Goal: Task Accomplishment & Management: Use online tool/utility

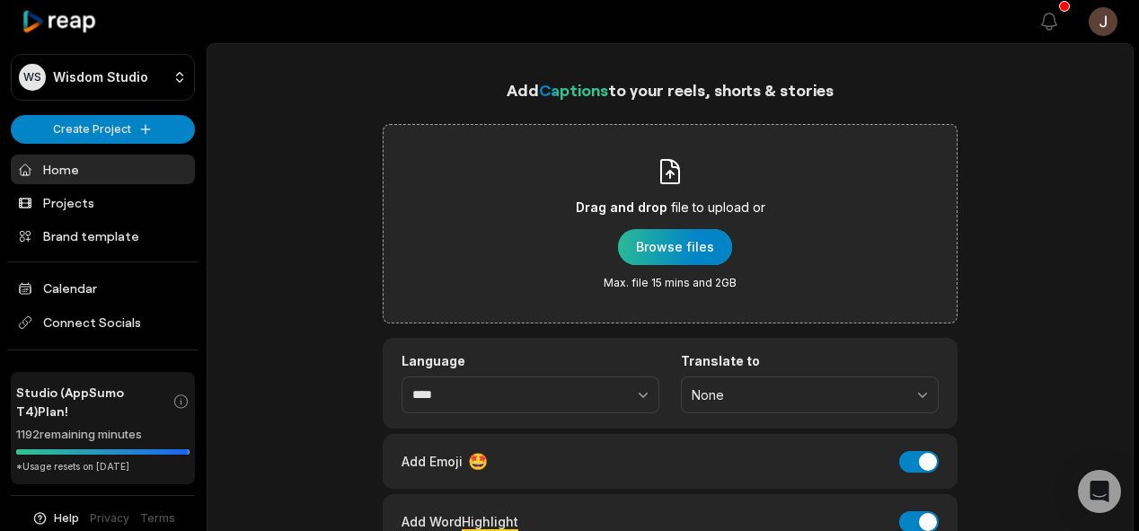
click at [636, 244] on div "button" at bounding box center [675, 247] width 114 height 36
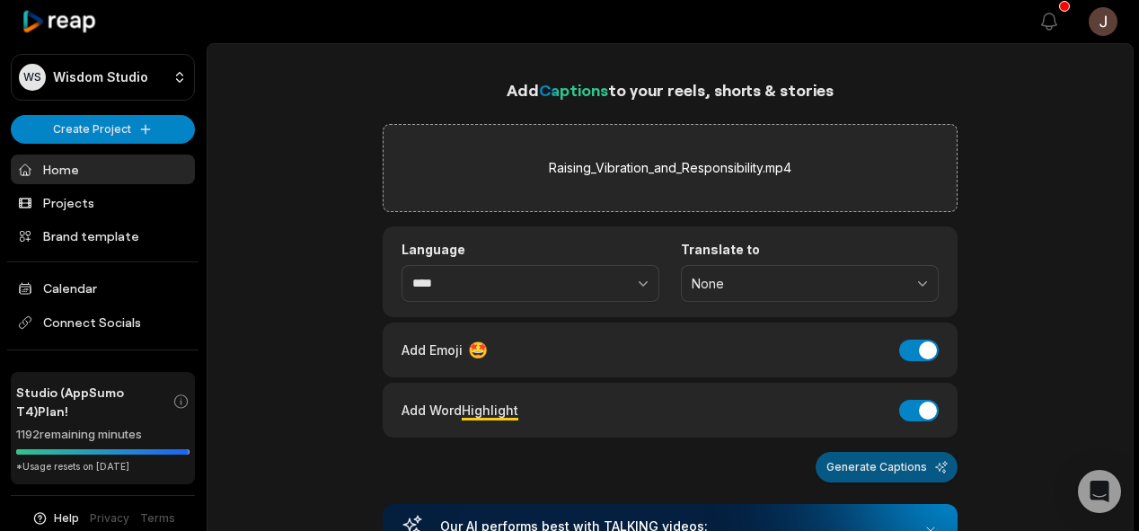
click at [877, 478] on button "Generate Captions" at bounding box center [887, 467] width 142 height 31
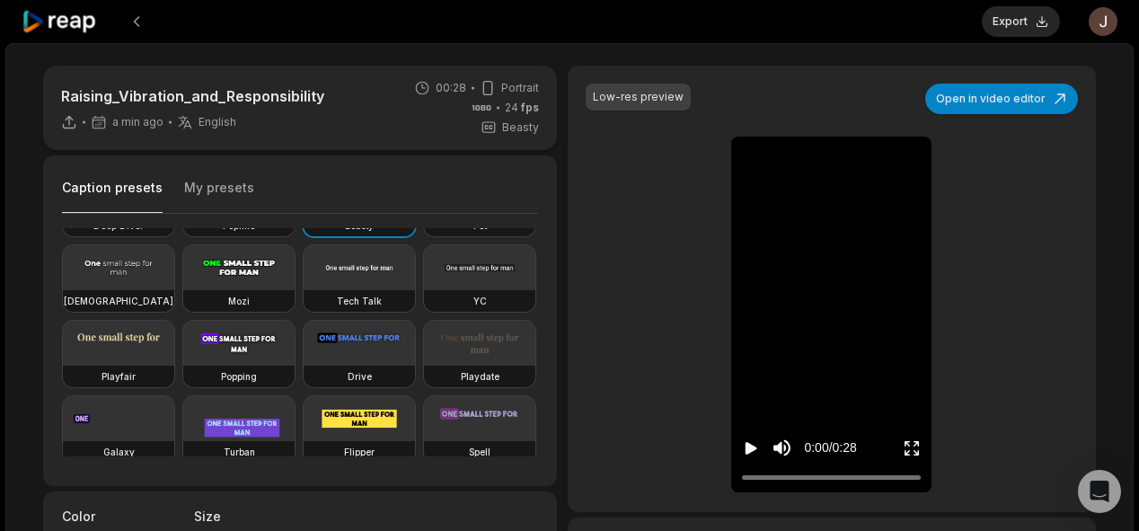
scroll to position [63, 0]
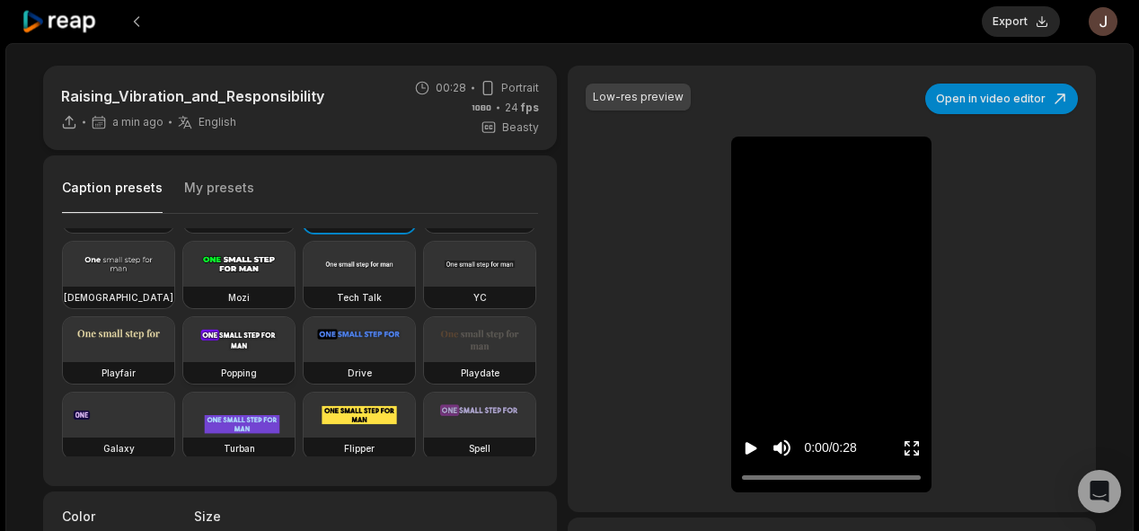
click at [221, 380] on h3 "Popping" at bounding box center [239, 373] width 36 height 14
type input "**"
click at [1012, 13] on button "Export" at bounding box center [1021, 21] width 78 height 31
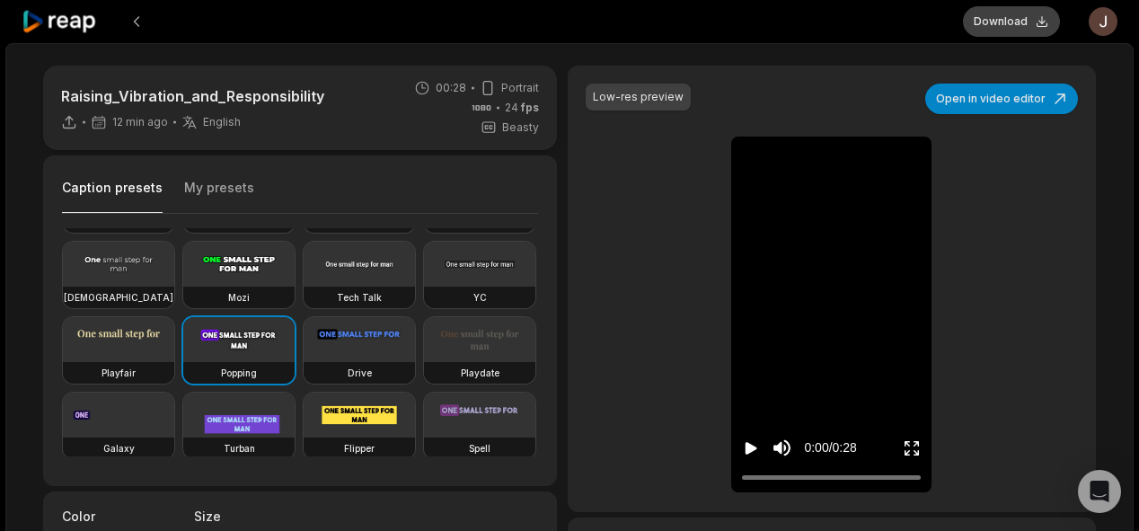
click at [995, 22] on button "Download" at bounding box center [1011, 21] width 97 height 31
click at [137, 22] on button at bounding box center [136, 21] width 32 height 32
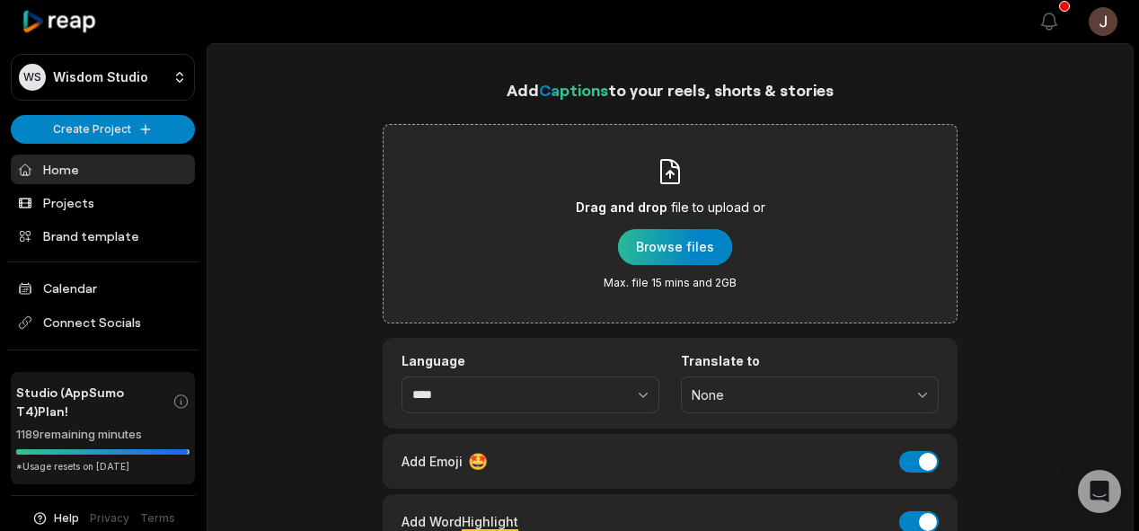
click at [676, 243] on div "button" at bounding box center [675, 247] width 114 height 36
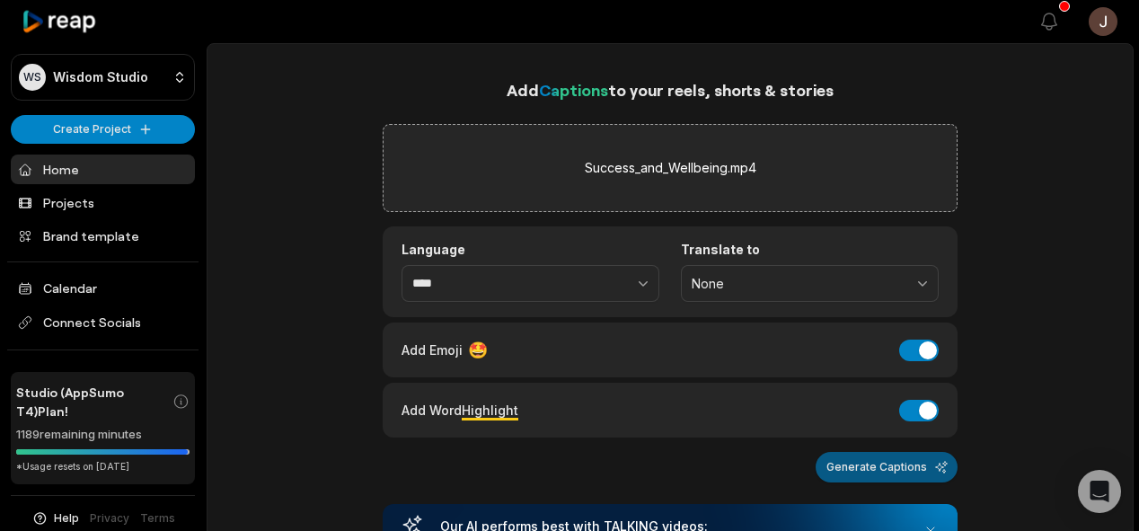
click at [881, 459] on button "Generate Captions" at bounding box center [887, 467] width 142 height 31
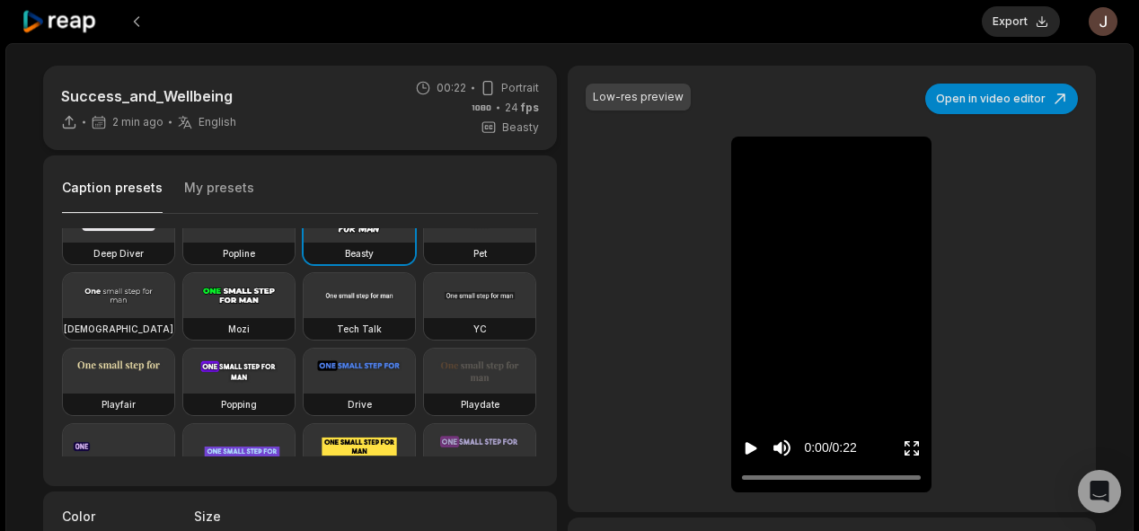
scroll to position [48, 0]
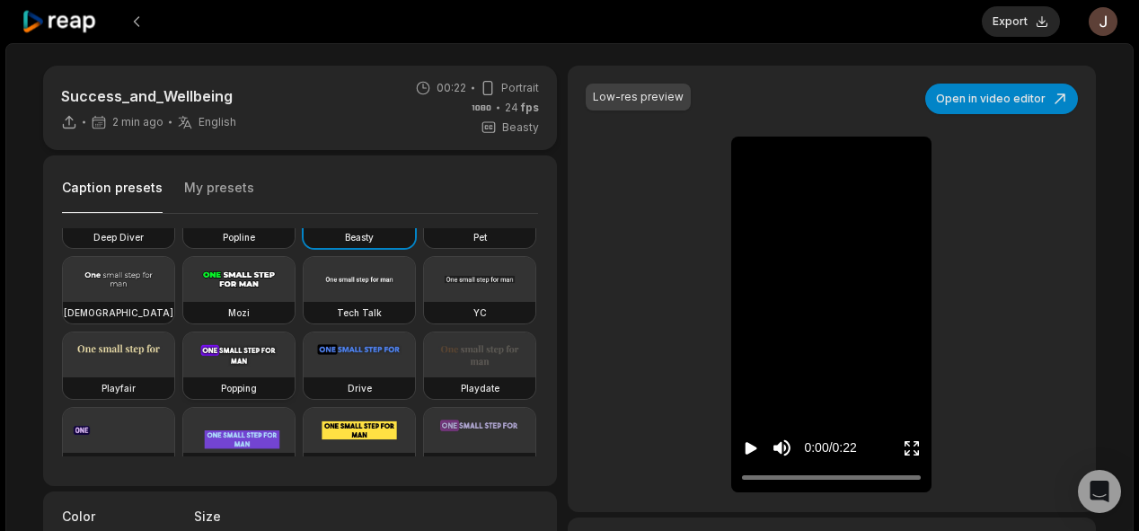
click at [183, 377] on video at bounding box center [238, 354] width 111 height 45
type input "**"
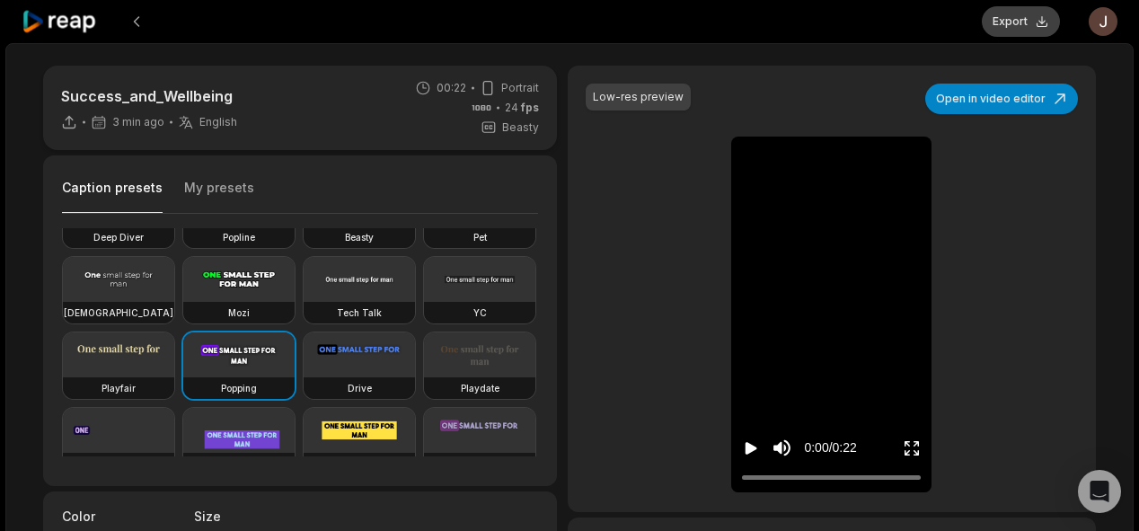
click at [1009, 22] on button "Export" at bounding box center [1021, 21] width 78 height 31
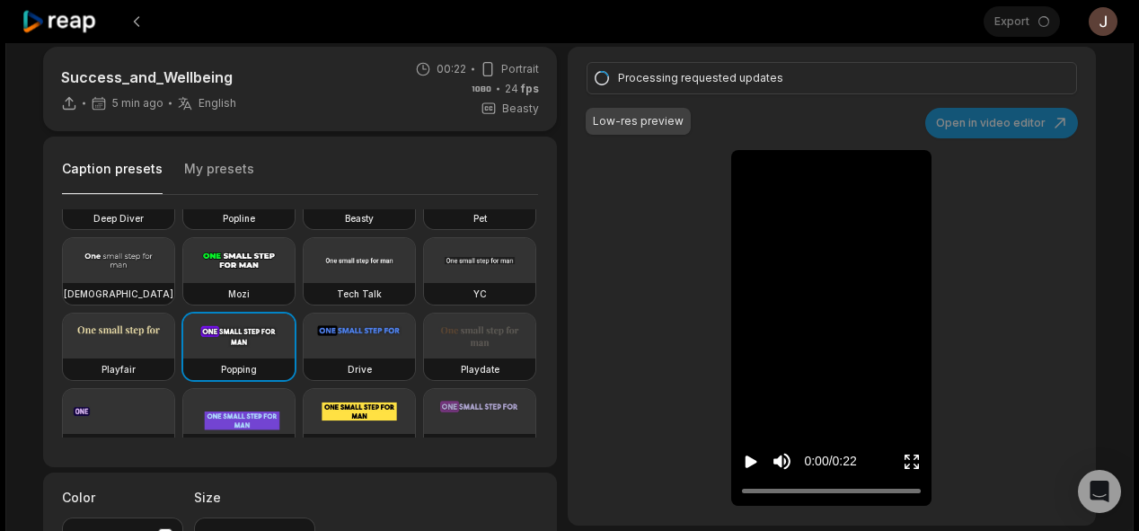
scroll to position [12, 0]
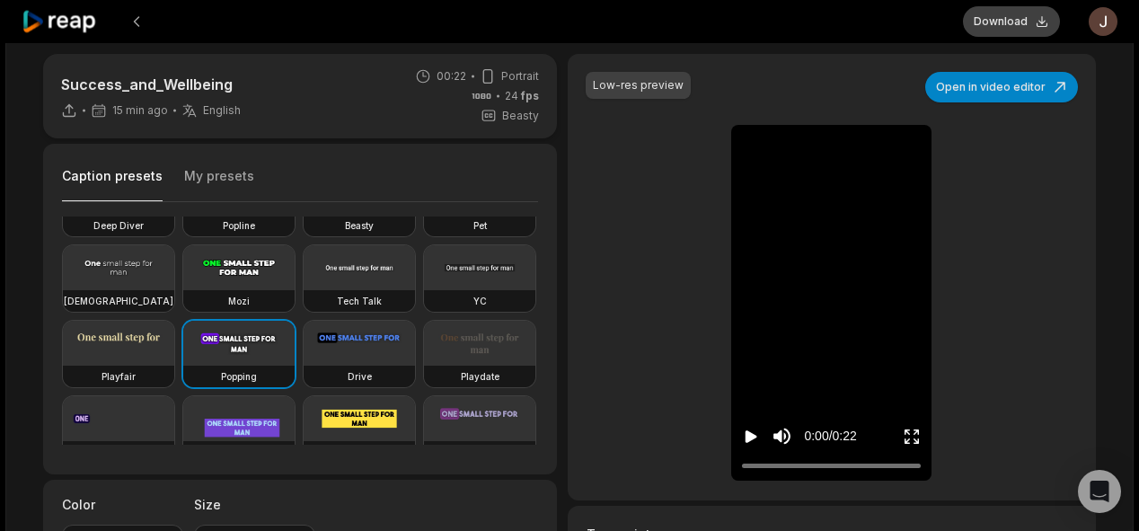
click at [992, 15] on button "Download" at bounding box center [1011, 21] width 97 height 31
click at [134, 22] on button at bounding box center [136, 21] width 32 height 32
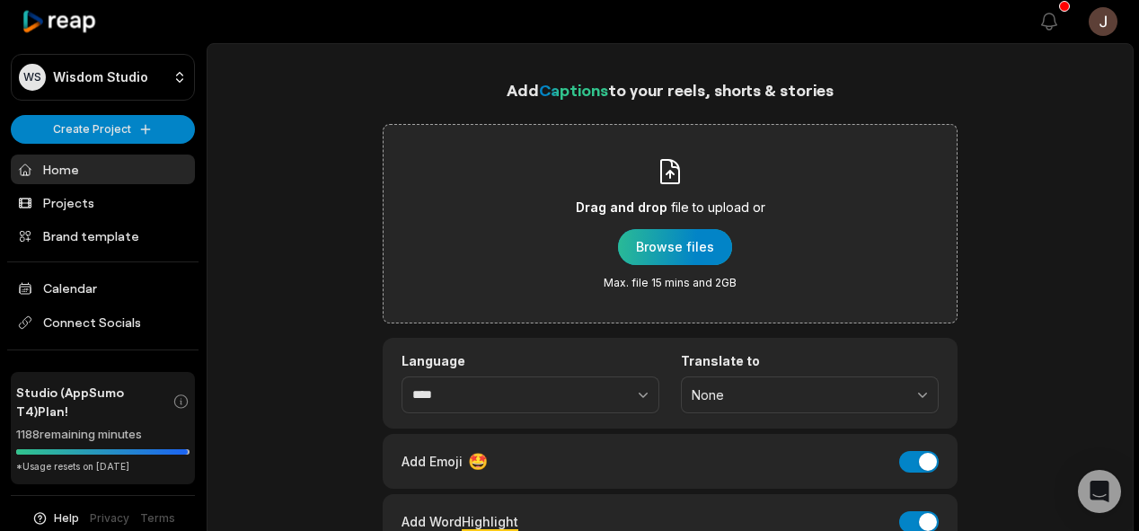
click at [659, 242] on div "button" at bounding box center [675, 247] width 114 height 36
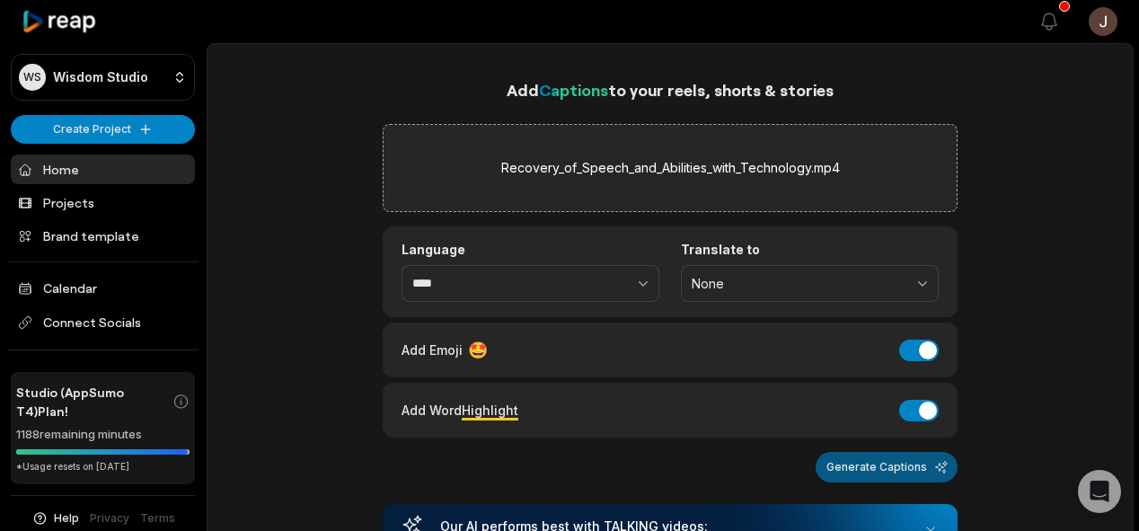
click at [874, 463] on button "Generate Captions" at bounding box center [887, 467] width 142 height 31
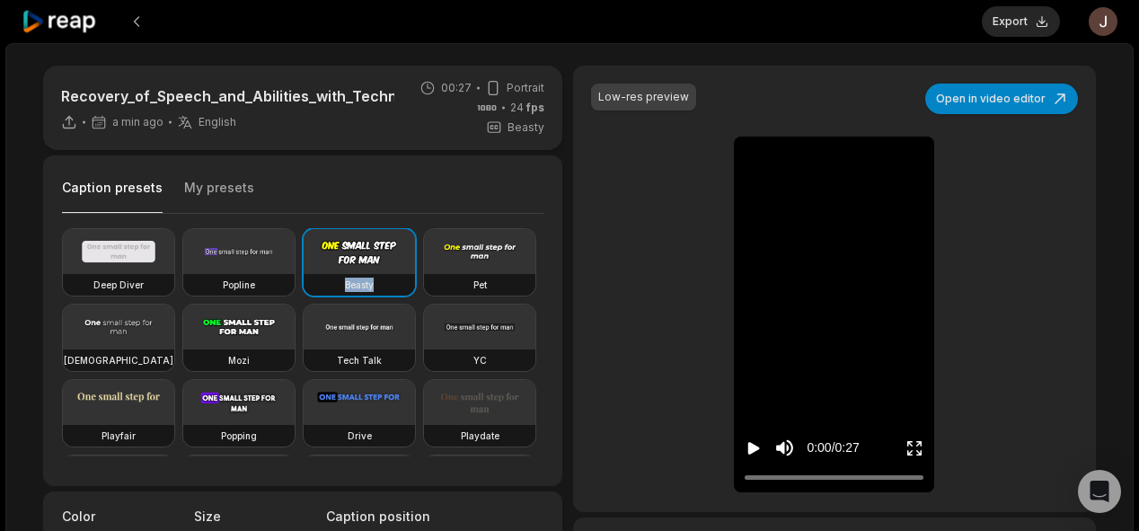
drag, startPoint x: 532, startPoint y: 270, endPoint x: 510, endPoint y: 281, distance: 24.1
click at [510, 281] on div "Deep Diver Popline Beasty Pet Zen Mozi Tech Talk YC Playfair Popping Drive Play…" at bounding box center [303, 342] width 482 height 228
click at [510, 282] on div "Deep Diver Popline Beasty Pet Zen Mozi Tech Talk YC Playfair Popping Drive Play…" at bounding box center [303, 342] width 482 height 228
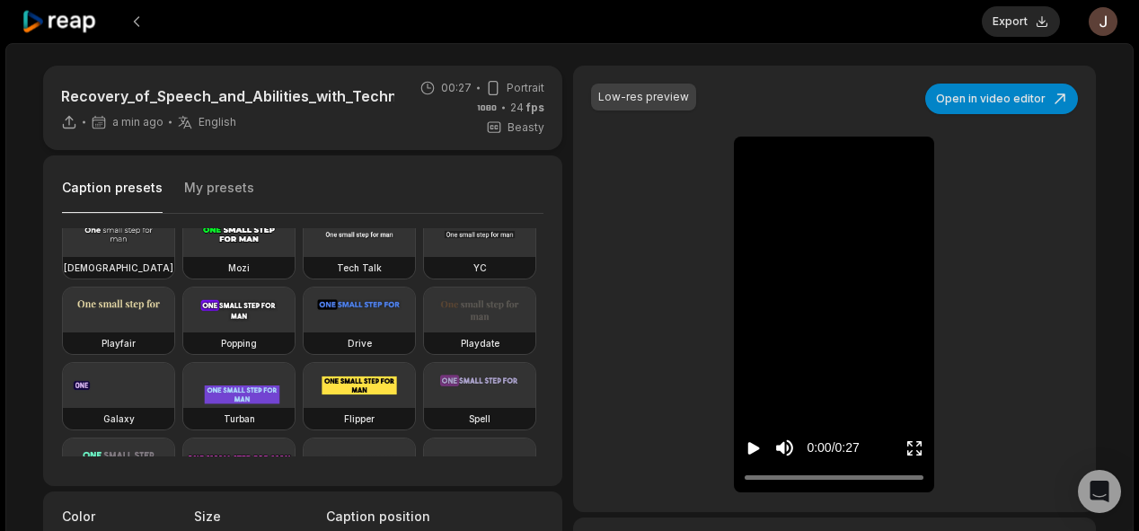
scroll to position [131, 0]
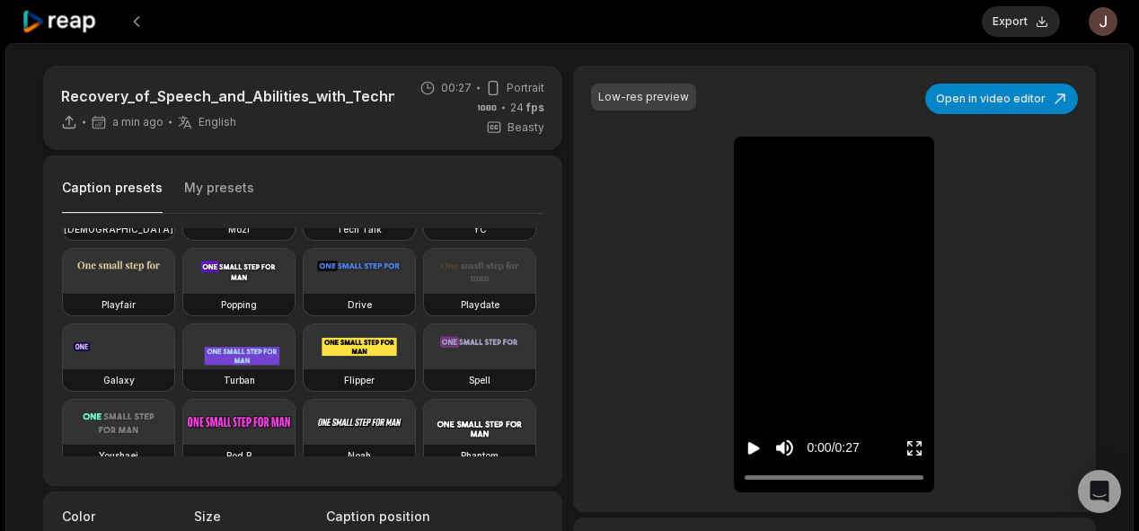
click at [183, 294] on video at bounding box center [238, 271] width 111 height 45
type input "**"
click at [1020, 18] on button "Export" at bounding box center [1021, 21] width 78 height 31
click at [998, 25] on button "Download" at bounding box center [1011, 21] width 97 height 31
click at [134, 32] on button at bounding box center [136, 21] width 32 height 32
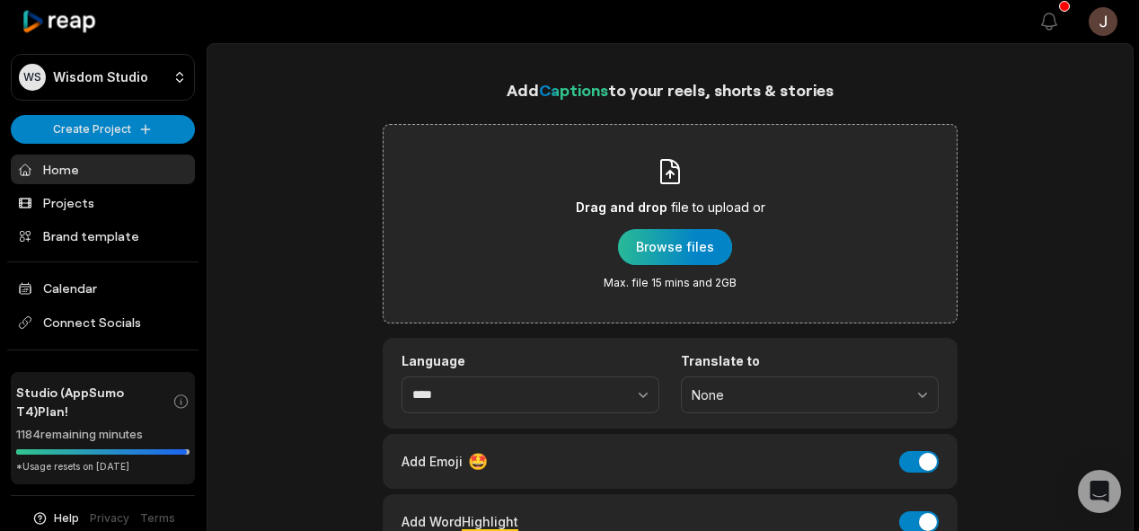
click at [688, 244] on div "button" at bounding box center [675, 247] width 114 height 36
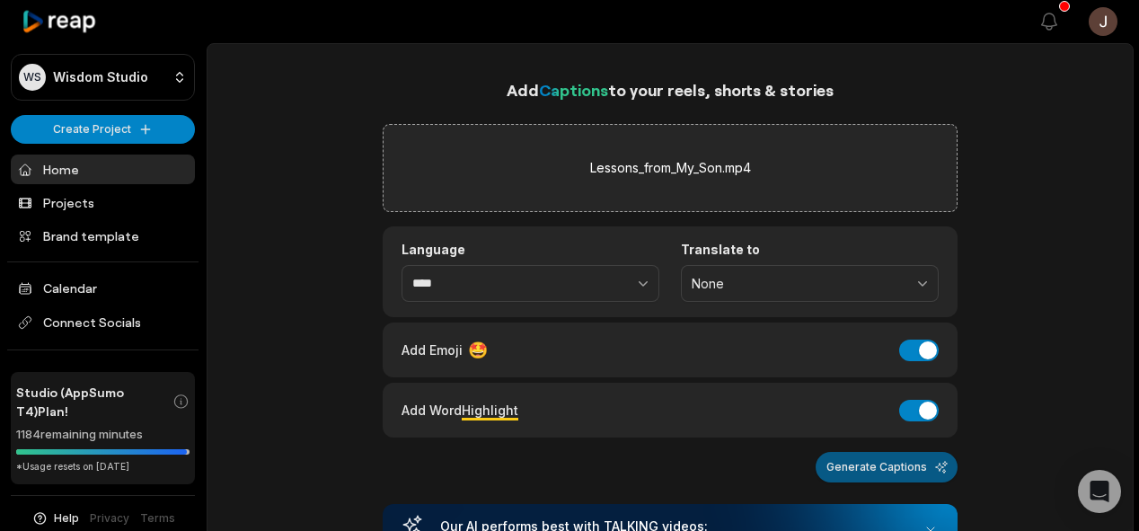
click at [834, 469] on button "Generate Captions" at bounding box center [887, 467] width 142 height 31
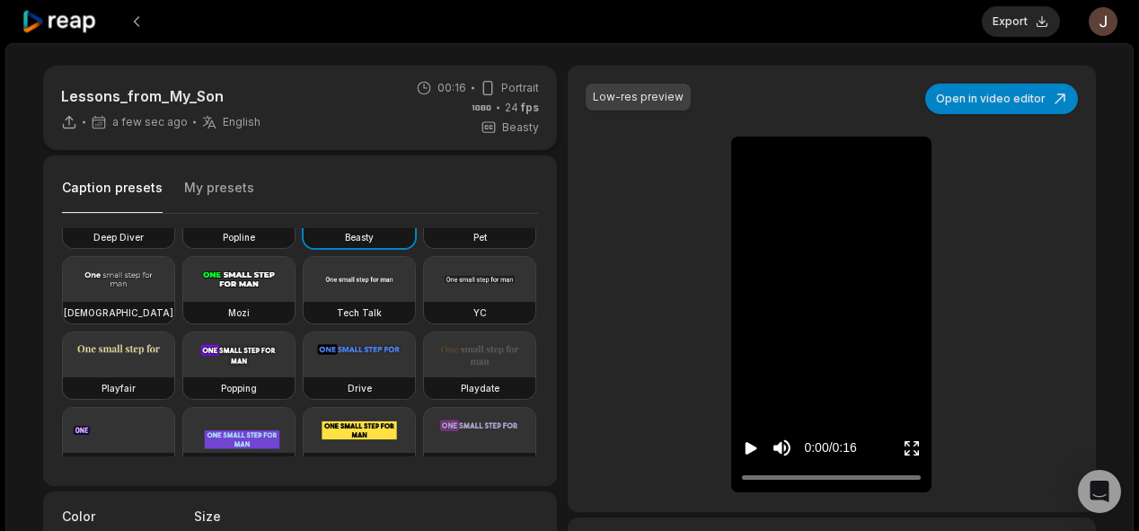
scroll to position [68, 0]
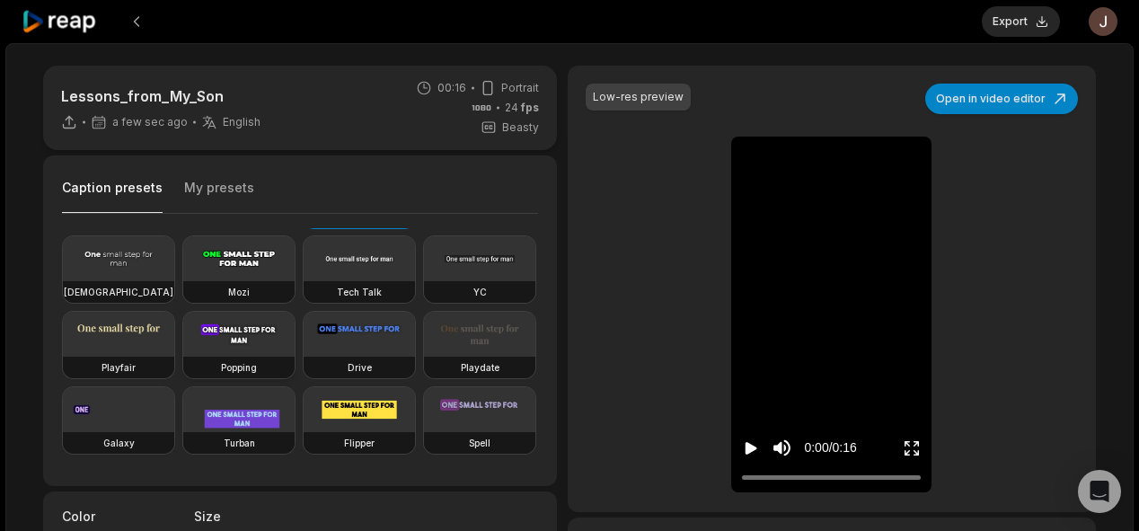
click at [183, 357] on video at bounding box center [238, 334] width 111 height 45
type input "**"
click at [1021, 12] on button "Export" at bounding box center [1021, 21] width 78 height 31
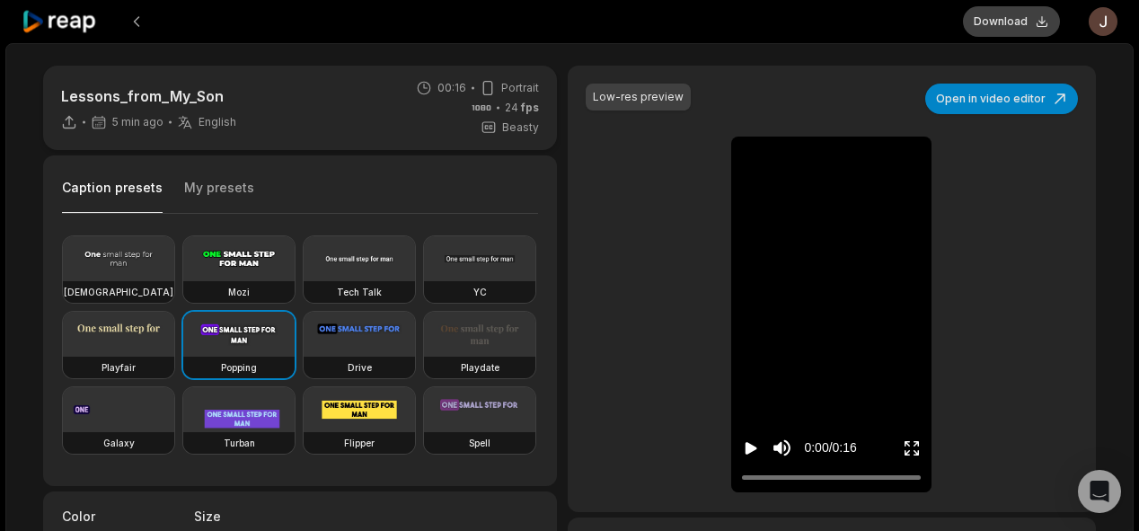
click at [1011, 28] on button "Download" at bounding box center [1011, 21] width 97 height 31
click at [138, 13] on button at bounding box center [136, 21] width 32 height 32
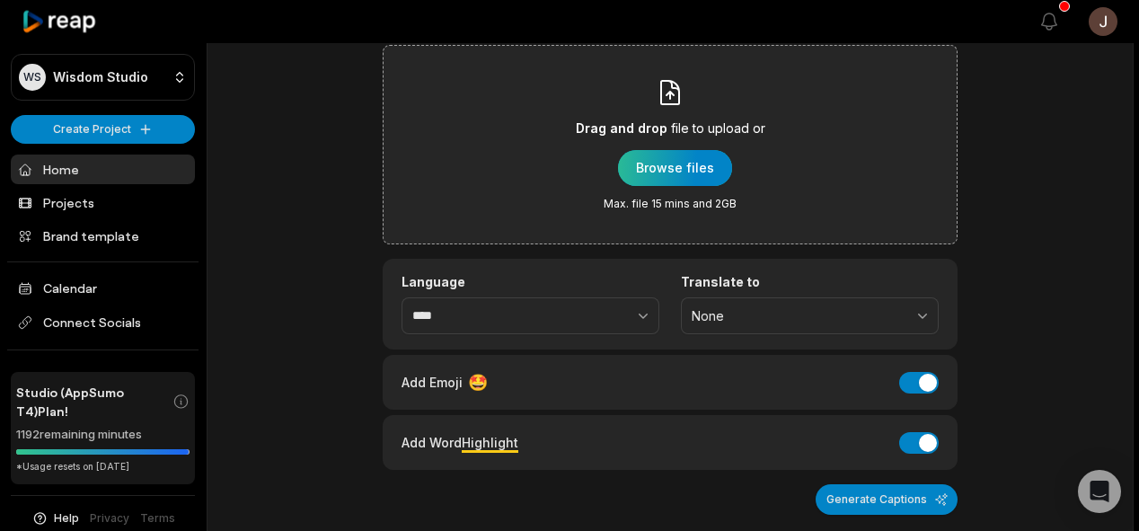
click at [661, 173] on div "button" at bounding box center [675, 168] width 114 height 36
click at [661, 151] on div "button" at bounding box center [675, 168] width 114 height 36
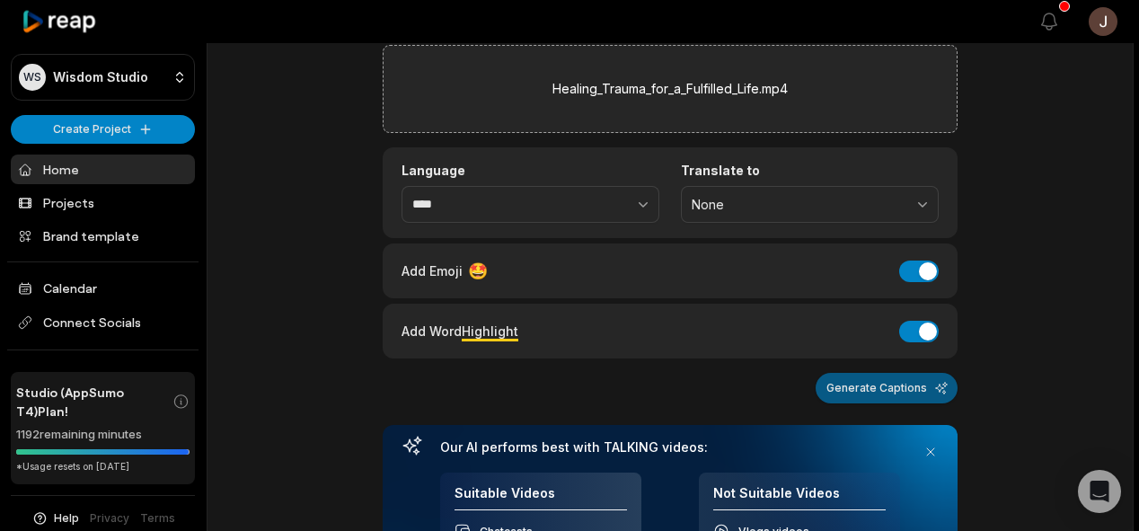
click at [852, 384] on button "Generate Captions" at bounding box center [887, 388] width 142 height 31
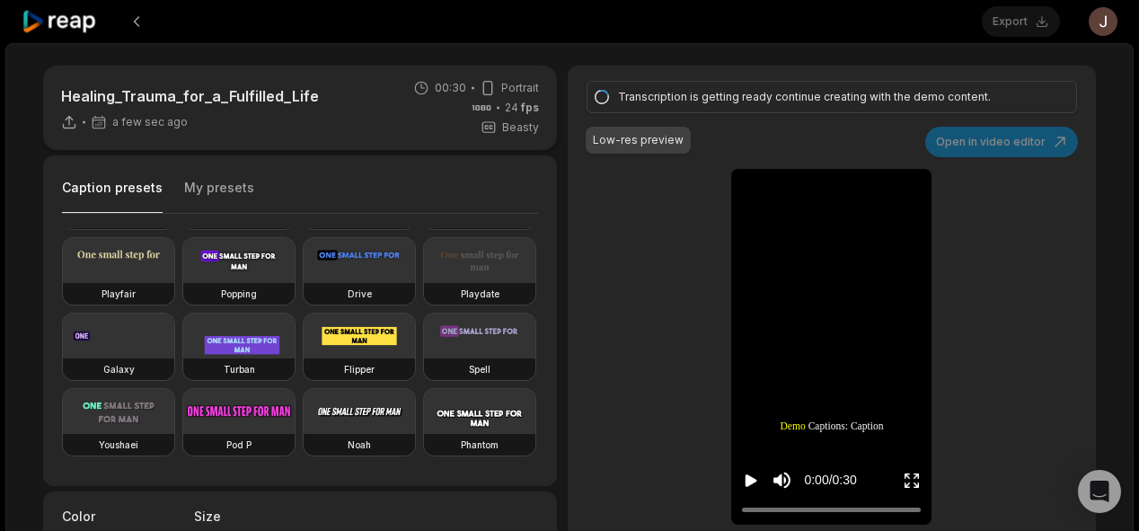
scroll to position [165, 0]
click at [183, 283] on video at bounding box center [238, 260] width 111 height 45
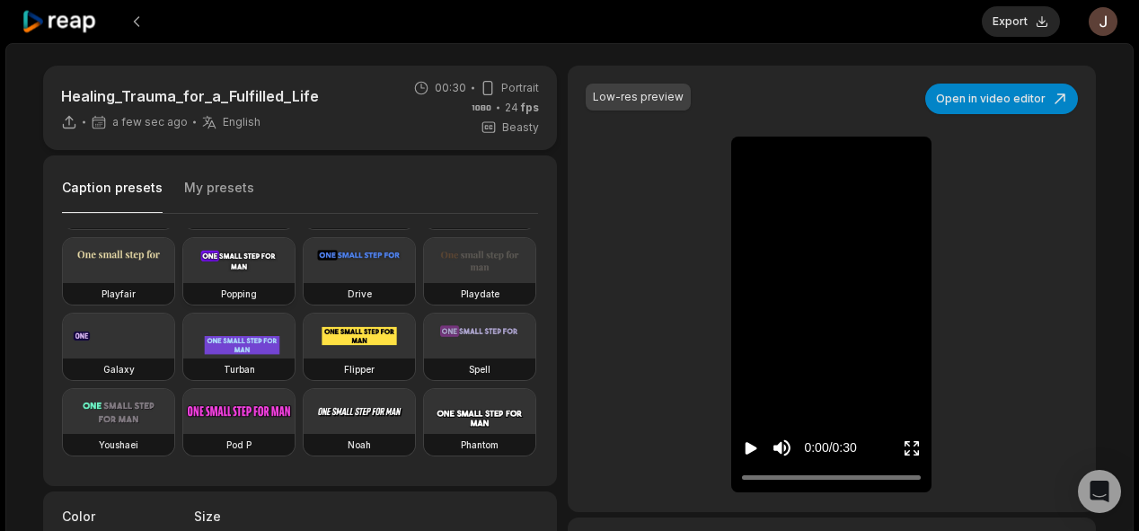
click at [183, 283] on video at bounding box center [238, 260] width 111 height 45
type input "**"
click at [1040, 32] on button "Export" at bounding box center [1021, 21] width 78 height 31
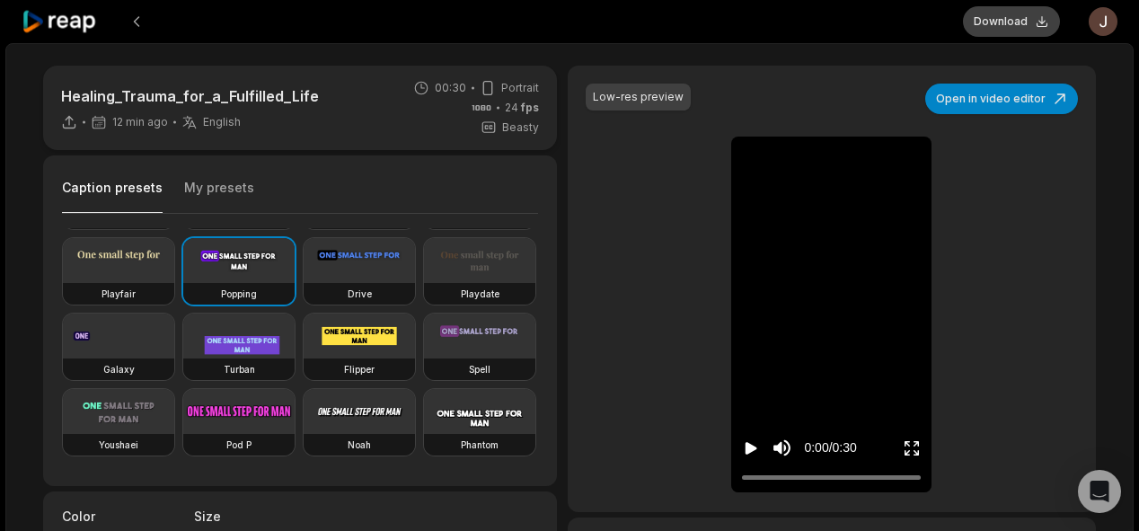
click at [1023, 18] on button "Download" at bounding box center [1011, 21] width 97 height 31
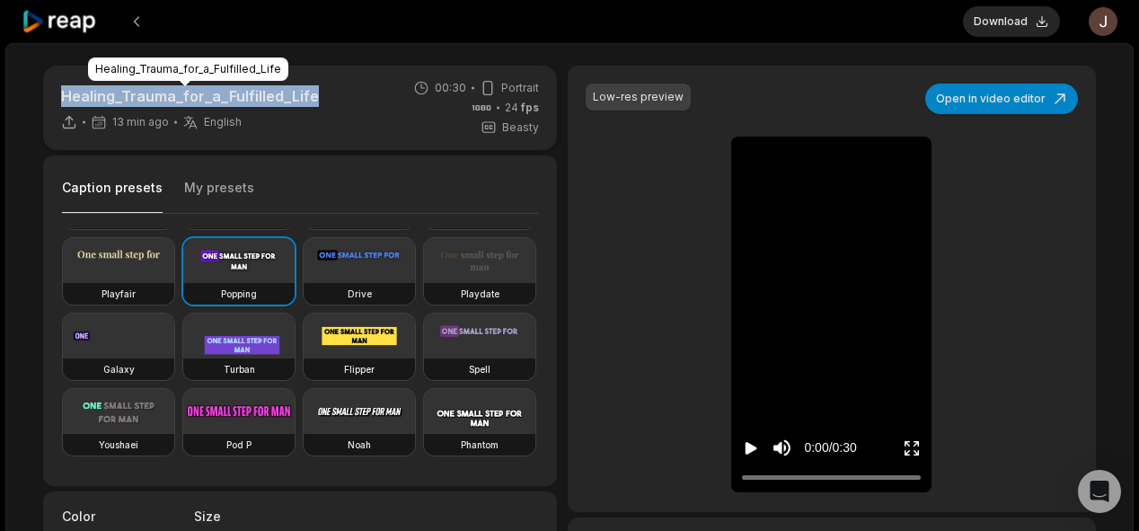
drag, startPoint x: 311, startPoint y: 93, endPoint x: 61, endPoint y: 93, distance: 249.8
click at [61, 93] on div "Healing_Trauma_for_a_Fulfilled_Life 13 min ago English en 00:30 Portrait 24 fps…" at bounding box center [300, 108] width 514 height 84
copy p "Healing_Trauma_for_a_Fulfilled_Life"
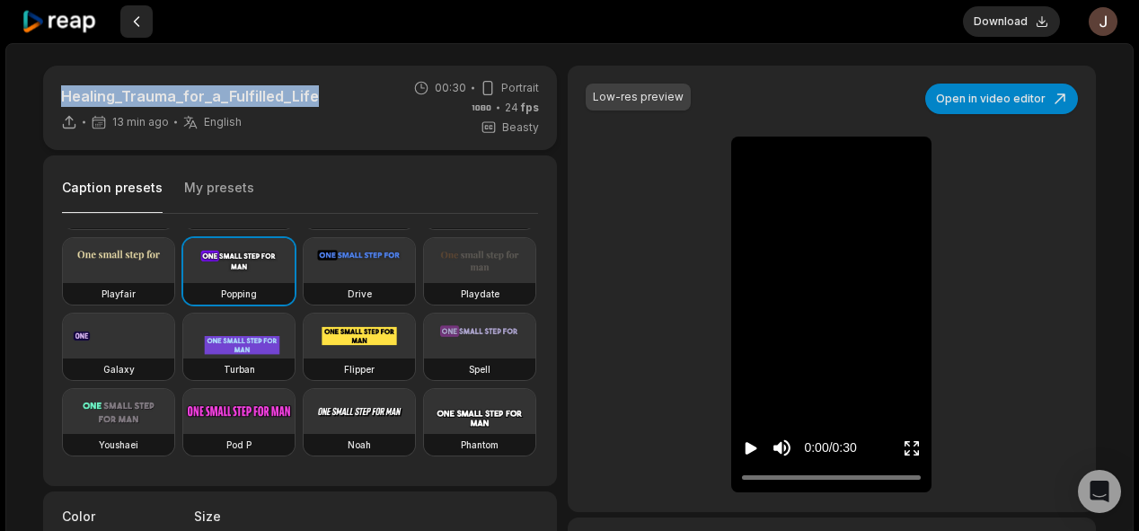
click at [133, 21] on button at bounding box center [136, 21] width 32 height 32
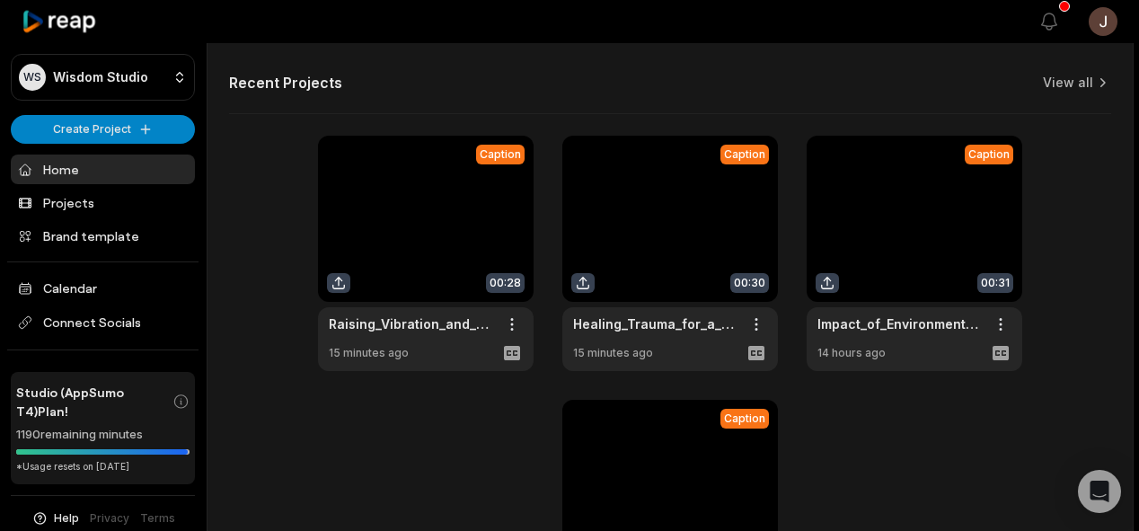
click at [161, 165] on link "Home" at bounding box center [103, 170] width 184 height 30
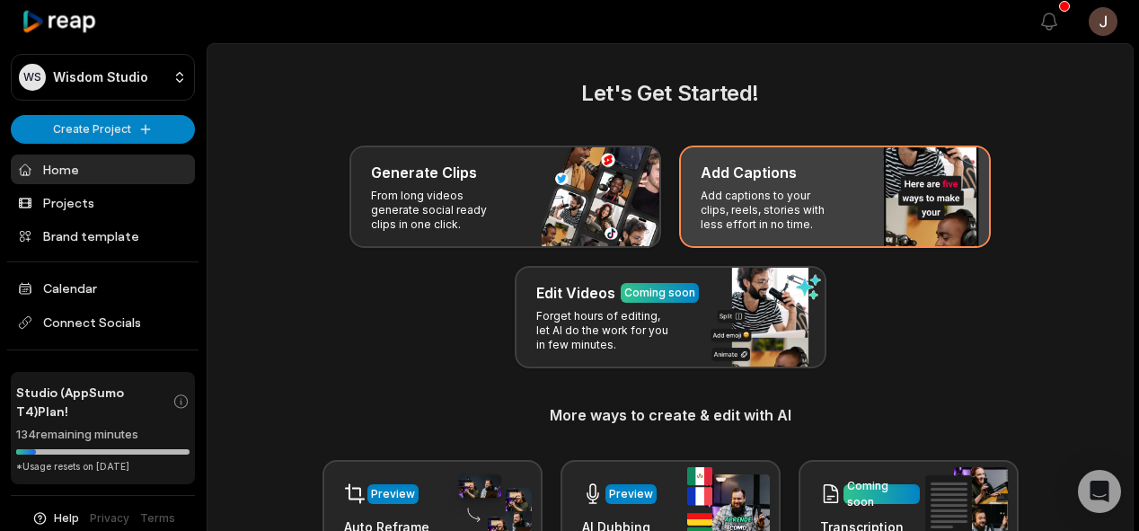
click at [755, 197] on p "Add captions to your clips, reels, stories with less effort in no time." at bounding box center [770, 210] width 139 height 43
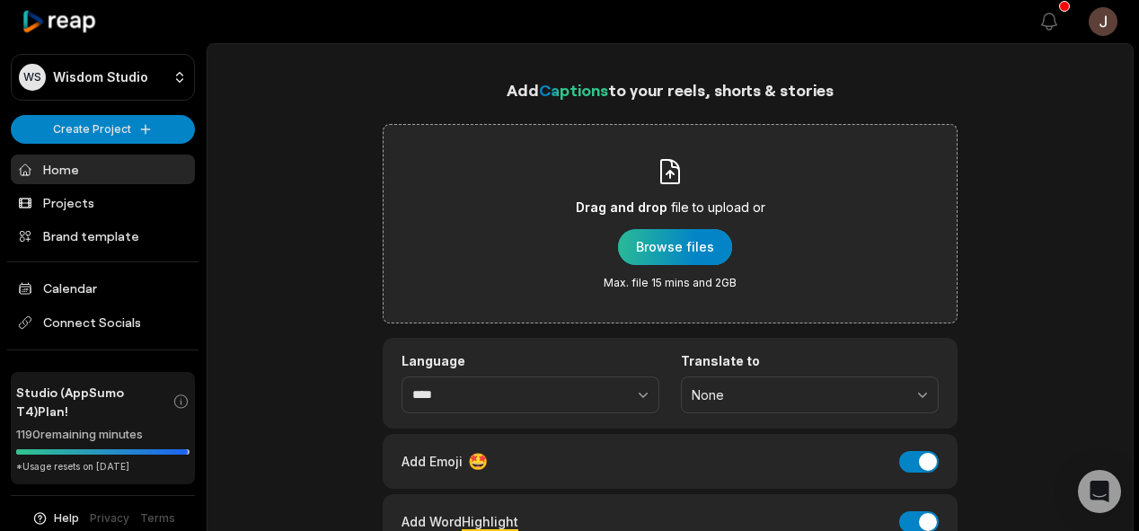
click at [647, 241] on div "button" at bounding box center [675, 247] width 114 height 36
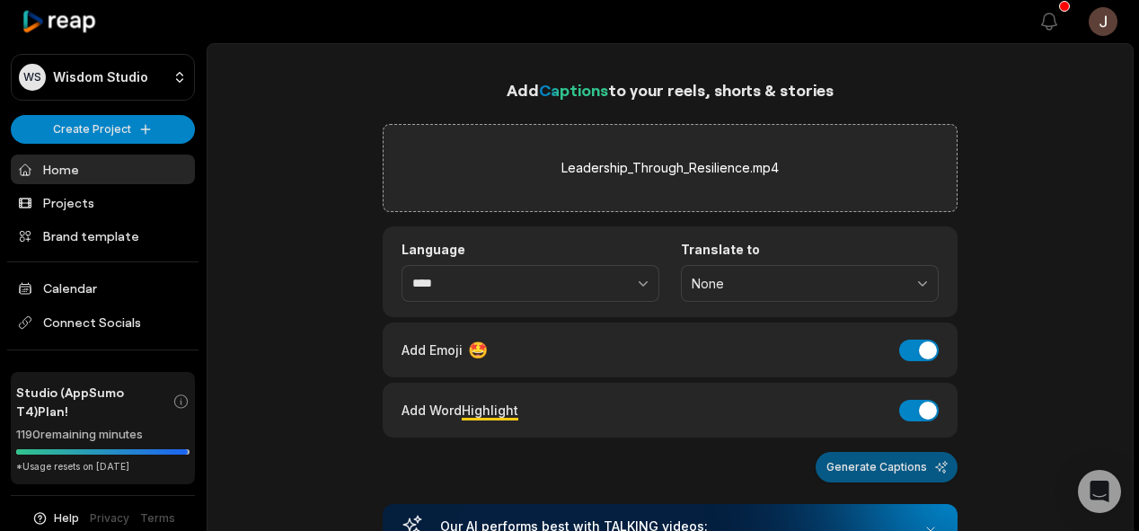
click at [905, 474] on button "Generate Captions" at bounding box center [887, 467] width 142 height 31
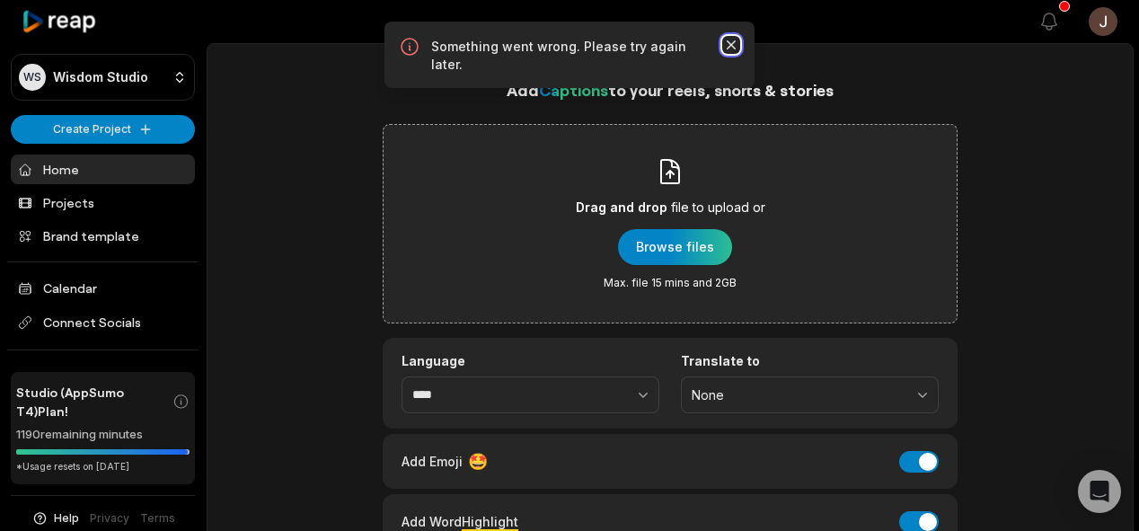
click at [733, 37] on icon "button" at bounding box center [731, 45] width 18 height 18
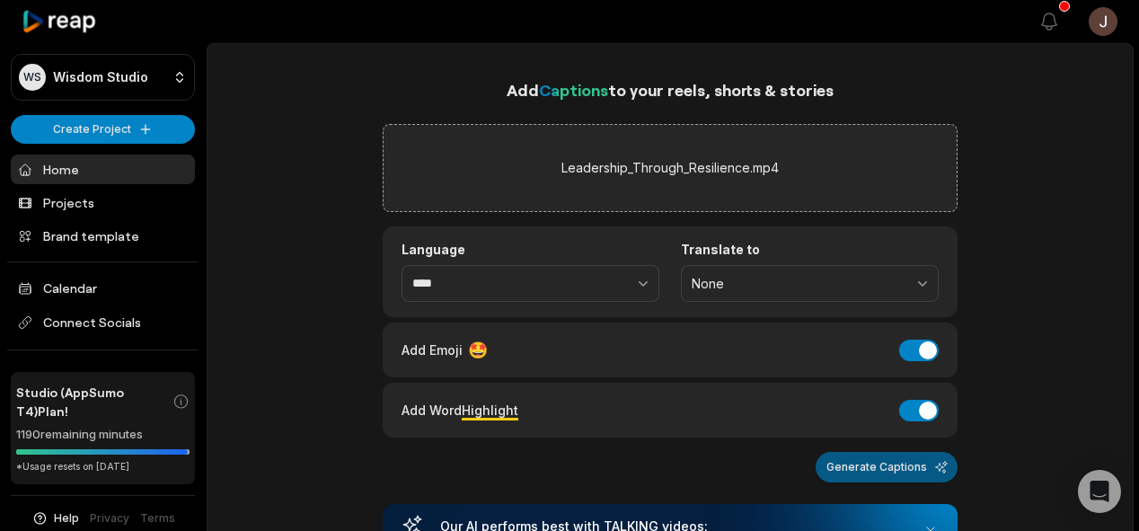
click at [873, 461] on button "Generate Captions" at bounding box center [887, 467] width 142 height 31
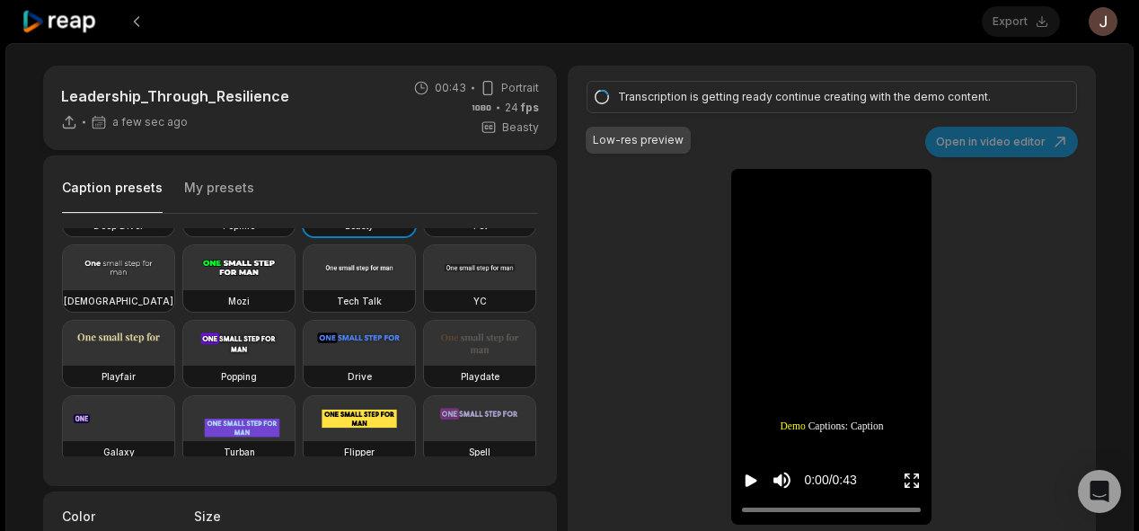
scroll to position [51, 0]
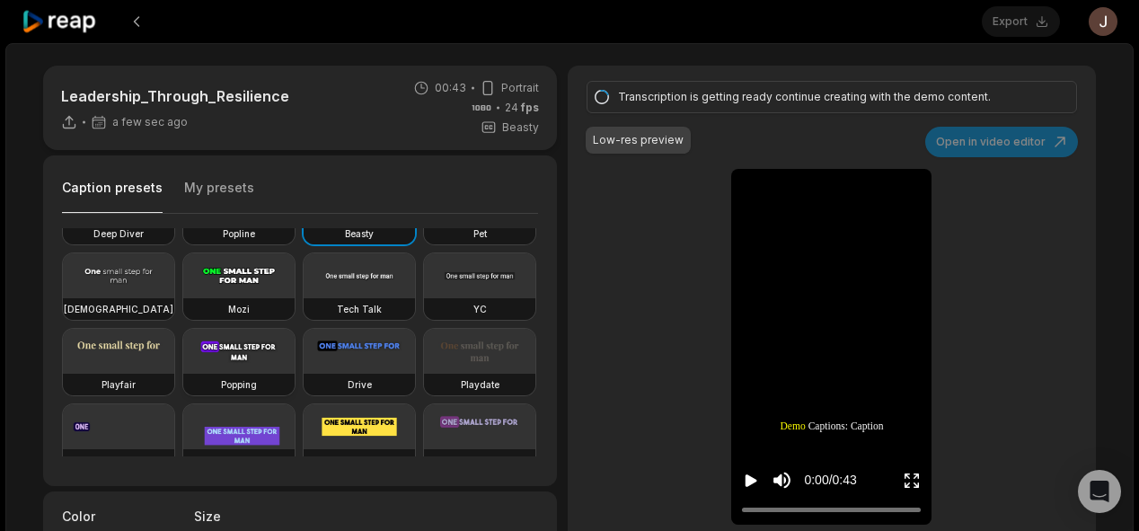
click at [183, 374] on video at bounding box center [238, 351] width 111 height 45
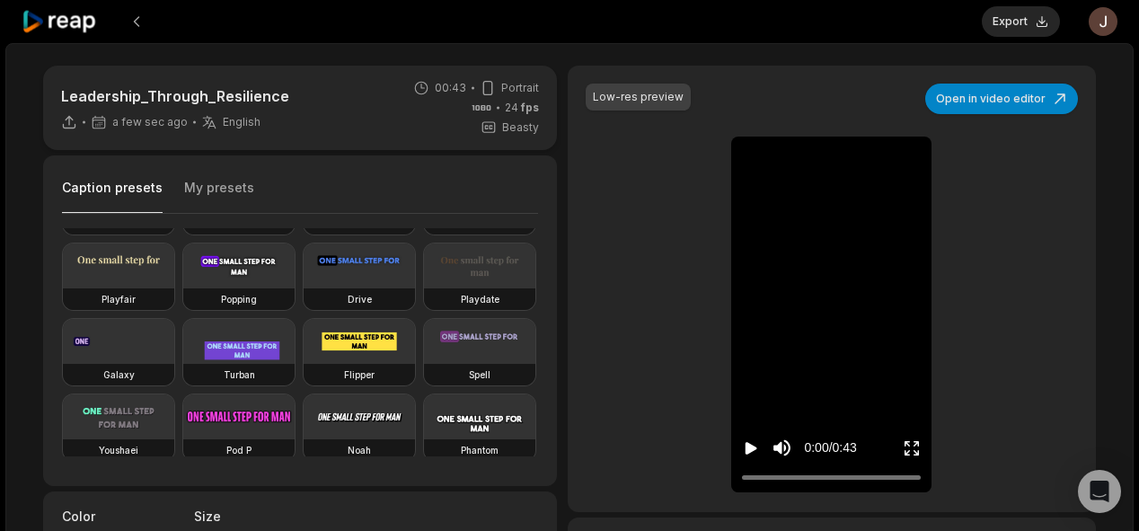
scroll to position [140, 0]
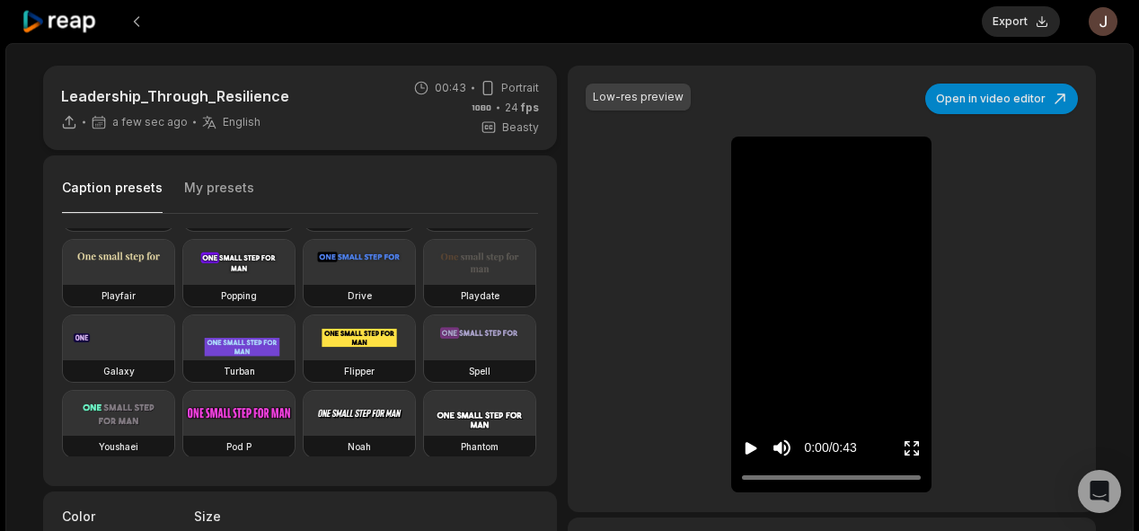
click at [183, 285] on video at bounding box center [238, 262] width 111 height 45
type input "**"
click at [1023, 18] on button "Export" at bounding box center [1021, 21] width 78 height 31
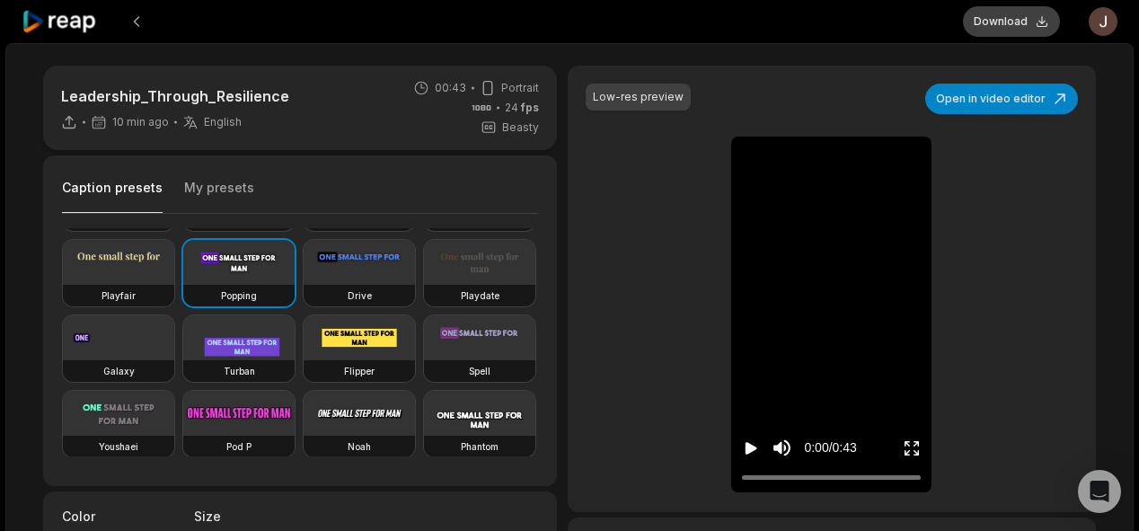
click at [1016, 18] on button "Download" at bounding box center [1011, 21] width 97 height 31
click at [140, 23] on button at bounding box center [136, 21] width 32 height 32
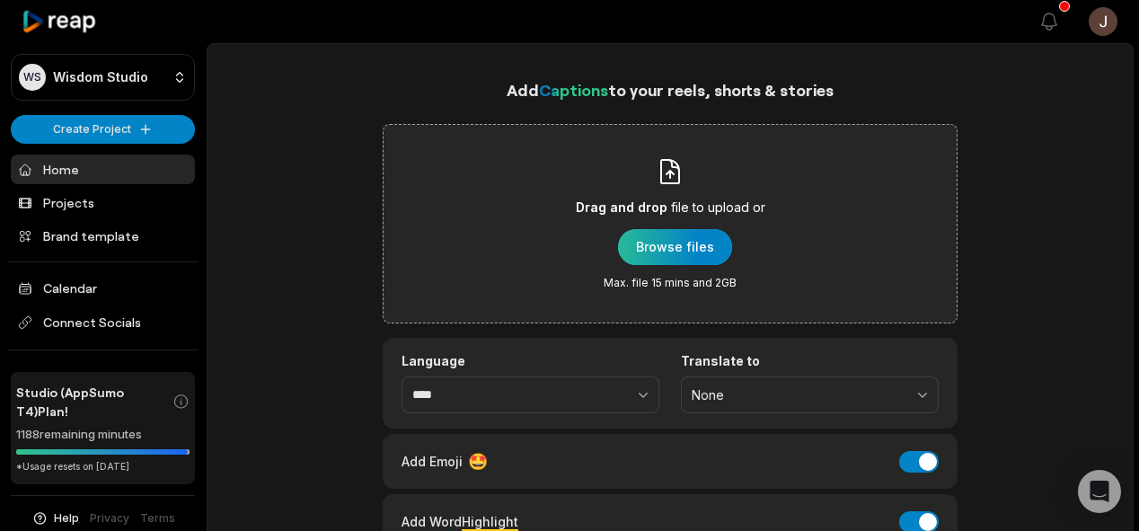
click at [654, 245] on div "button" at bounding box center [675, 247] width 114 height 36
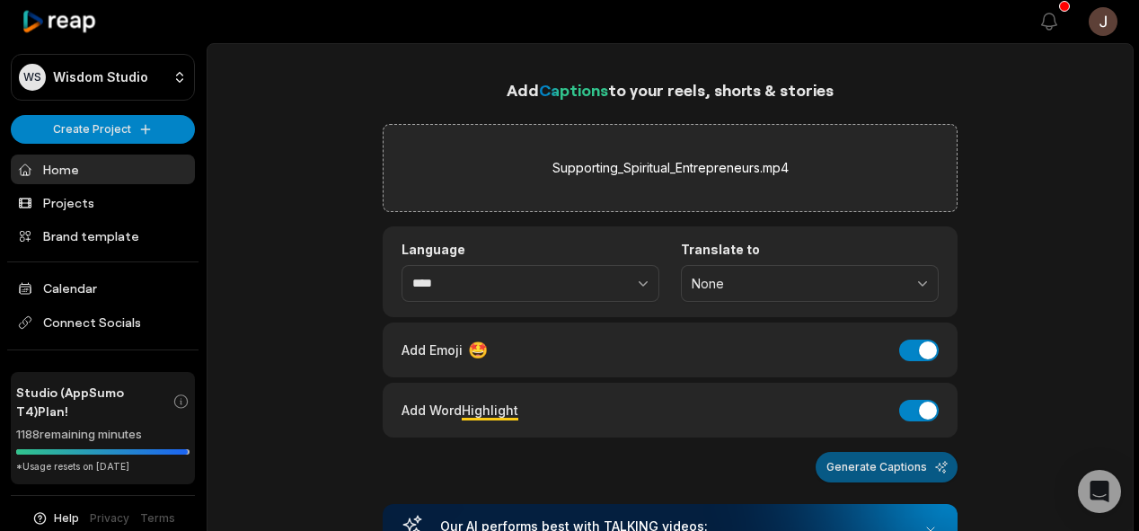
click at [845, 465] on button "Generate Captions" at bounding box center [887, 467] width 142 height 31
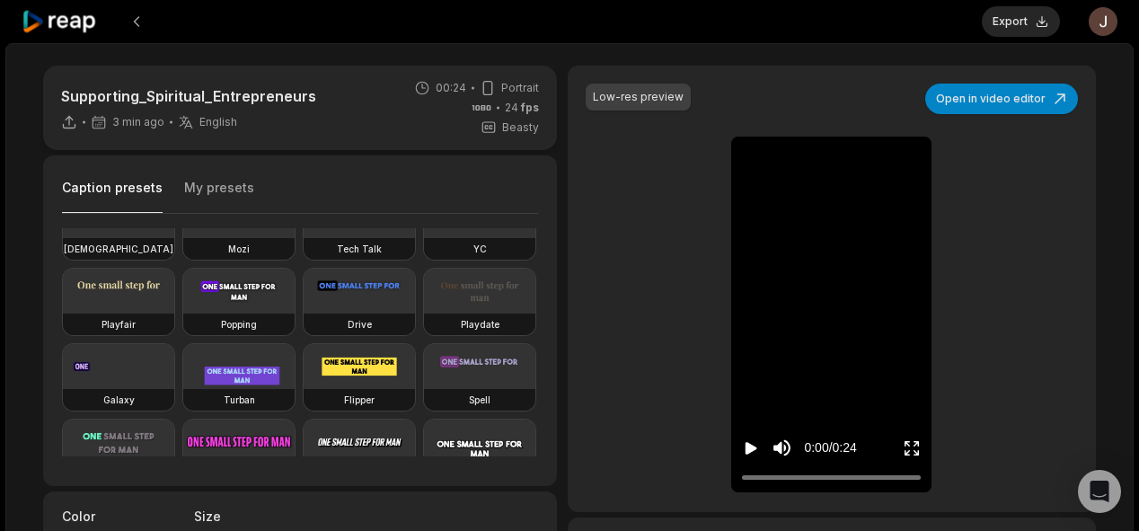
scroll to position [117, 0]
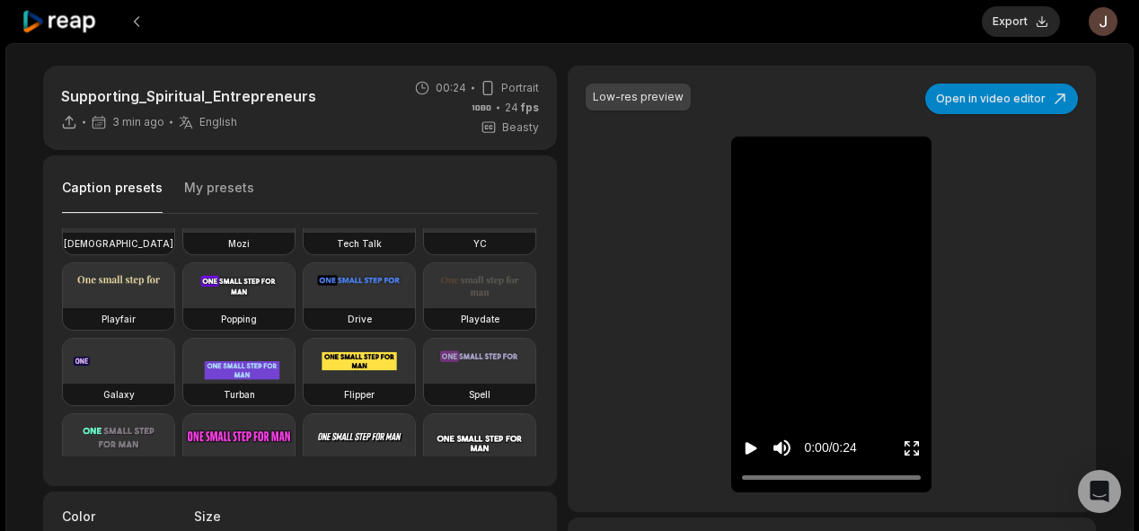
click at [183, 308] on video at bounding box center [238, 285] width 111 height 45
type input "**"
click at [1029, 11] on button "Export" at bounding box center [1021, 21] width 78 height 31
click at [991, 14] on button "Download" at bounding box center [1011, 21] width 97 height 31
click at [740, 37] on div at bounding box center [493, 21] width 942 height 43
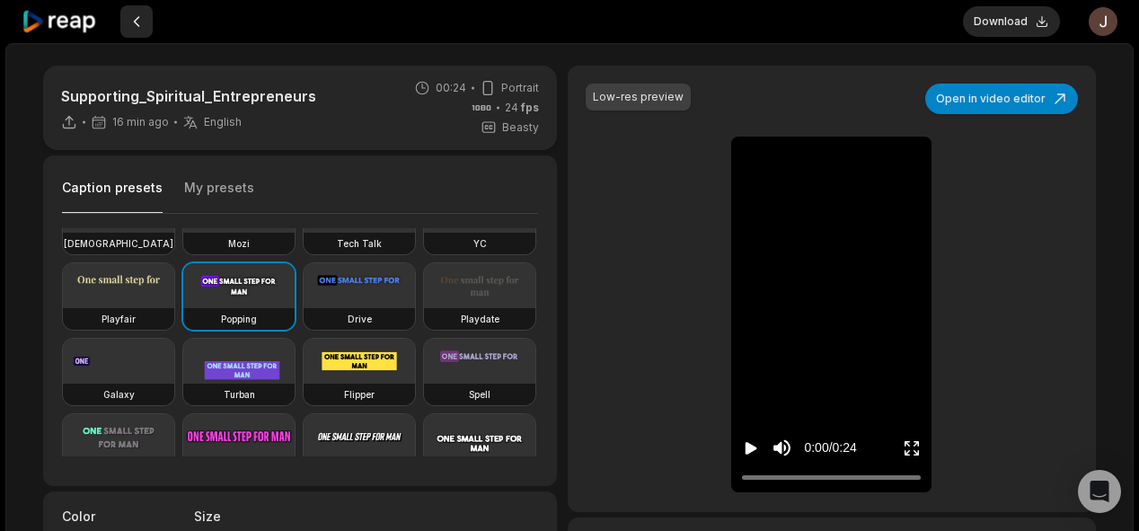
click at [137, 24] on button at bounding box center [136, 21] width 32 height 32
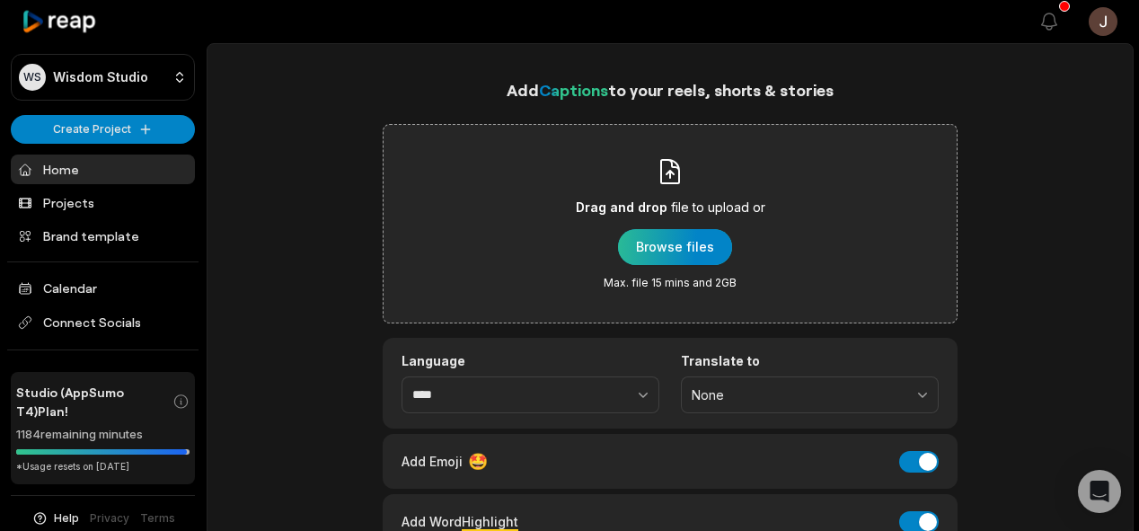
click at [683, 239] on div "button" at bounding box center [675, 247] width 114 height 36
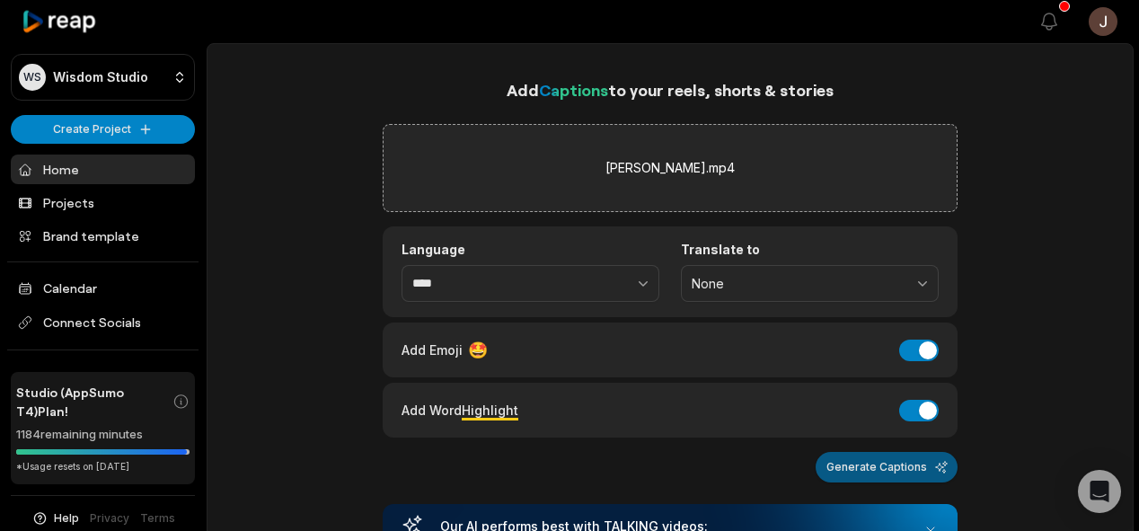
click at [856, 465] on button "Generate Captions" at bounding box center [887, 467] width 142 height 31
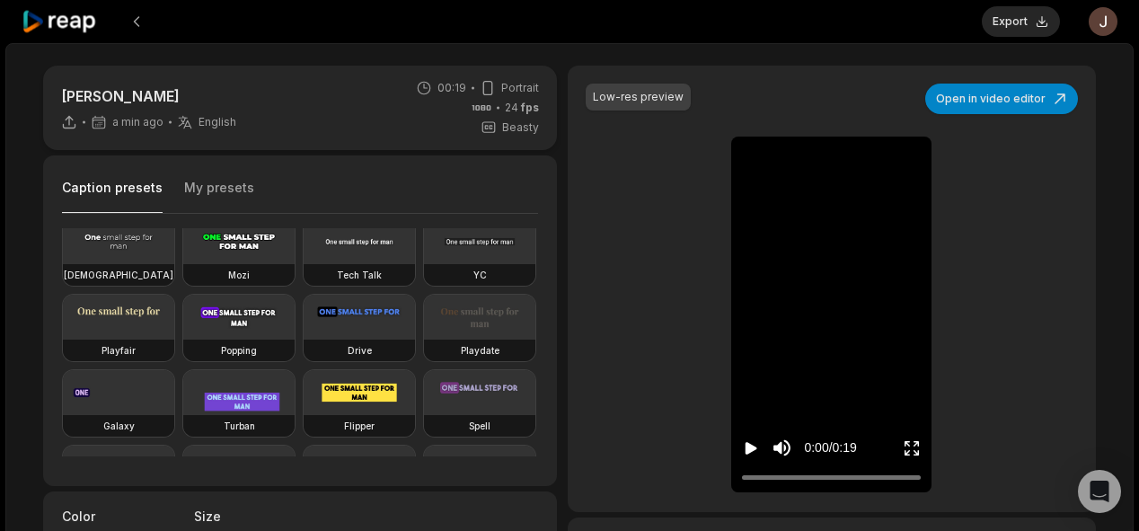
scroll to position [91, 0]
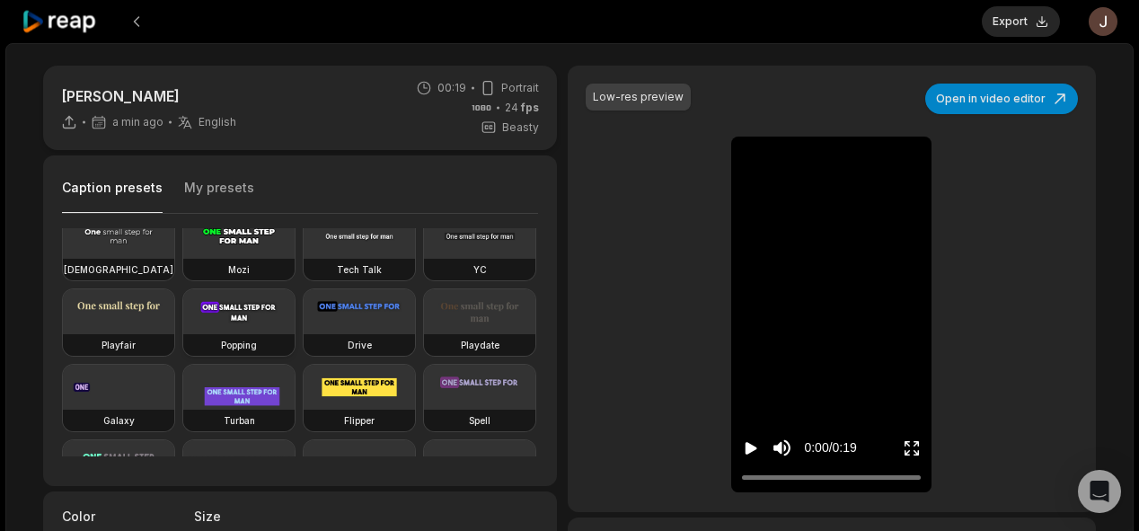
click at [183, 334] on video at bounding box center [238, 311] width 111 height 45
type input "**"
click at [1014, 19] on button "Export" at bounding box center [1021, 21] width 78 height 31
click at [1030, 22] on button "Download" at bounding box center [1011, 21] width 97 height 31
click at [137, 18] on button at bounding box center [136, 21] width 32 height 32
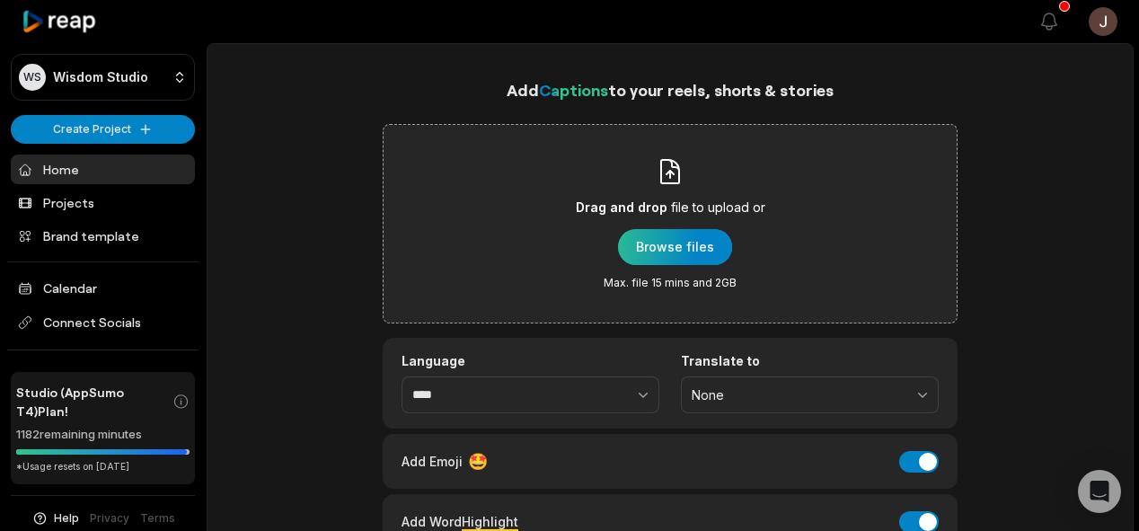
click at [675, 255] on div "button" at bounding box center [675, 247] width 114 height 36
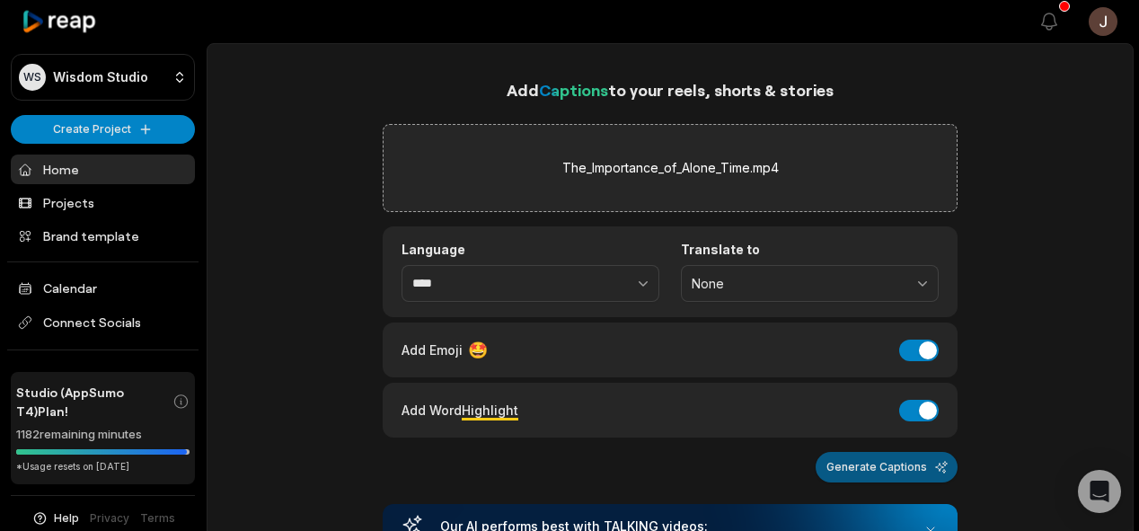
click at [881, 473] on button "Generate Captions" at bounding box center [887, 467] width 142 height 31
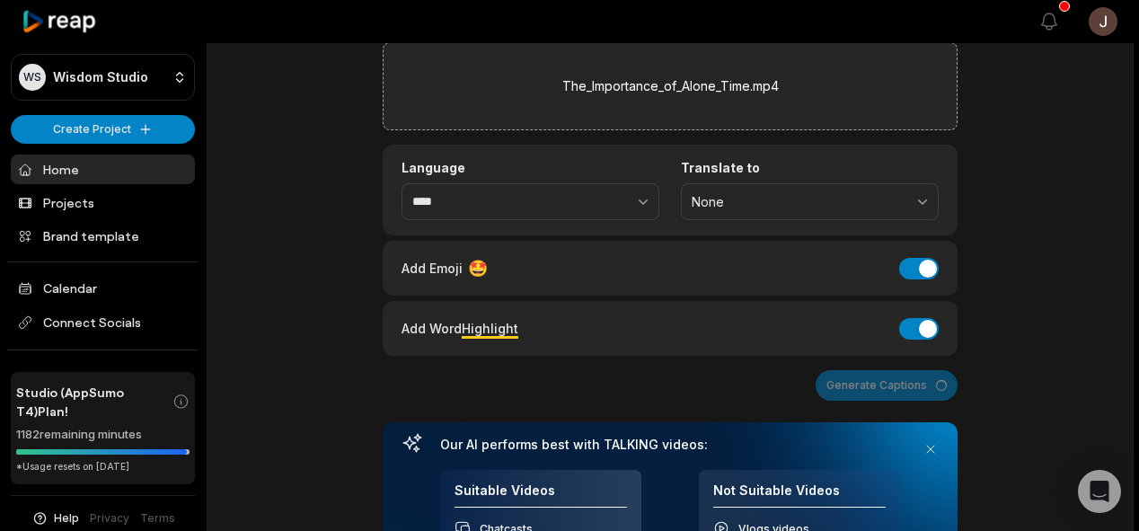
scroll to position [74, 0]
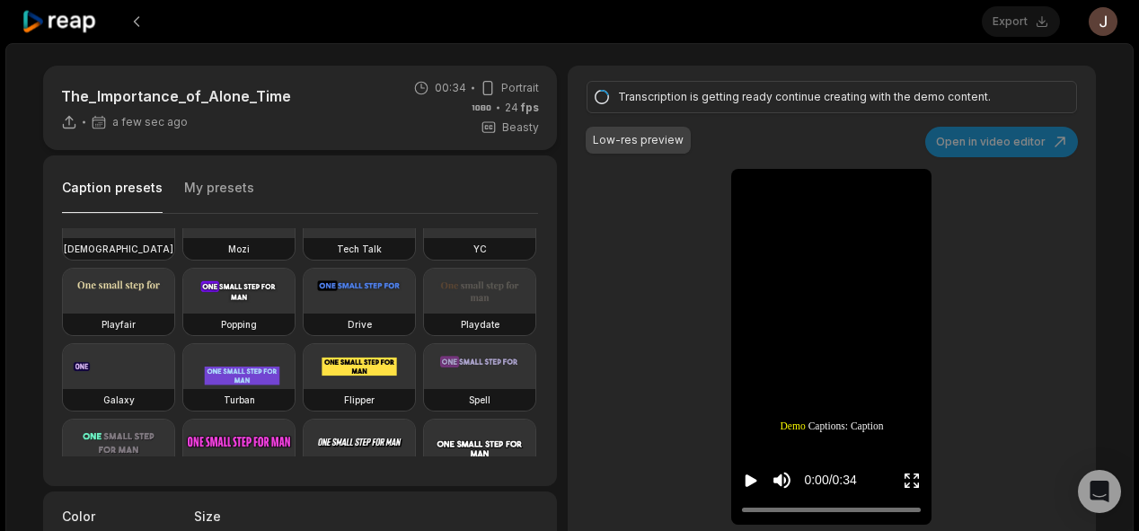
scroll to position [133, 0]
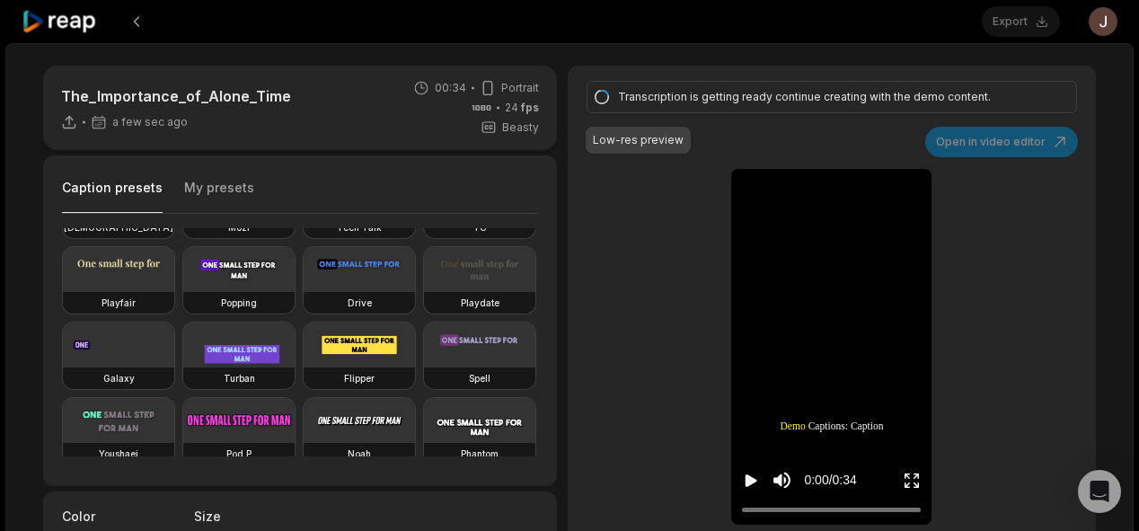
click at [183, 292] on video at bounding box center [238, 269] width 111 height 45
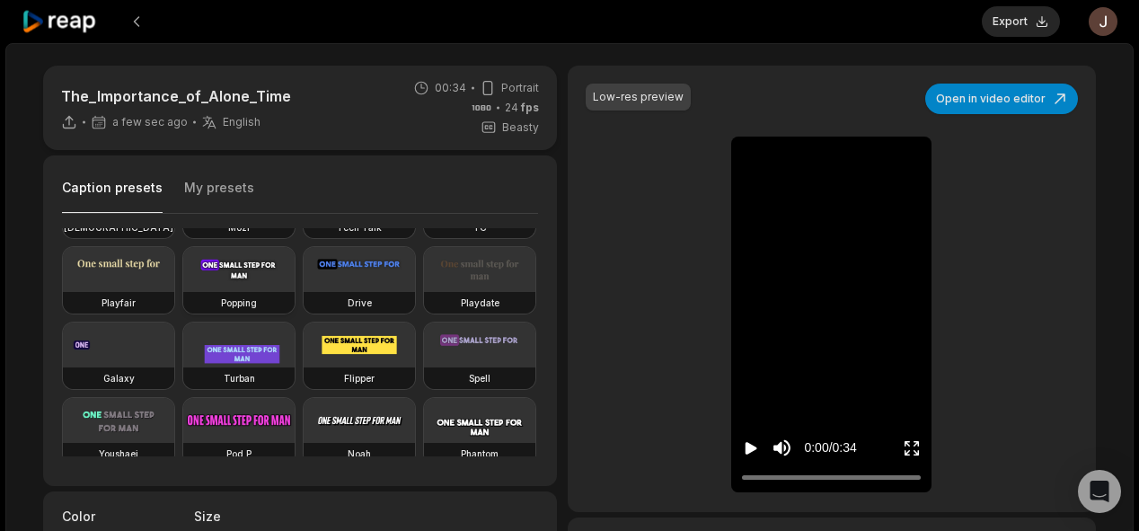
click at [183, 292] on video at bounding box center [238, 269] width 111 height 45
type input "**"
click at [1002, 25] on button "Export" at bounding box center [1021, 21] width 78 height 31
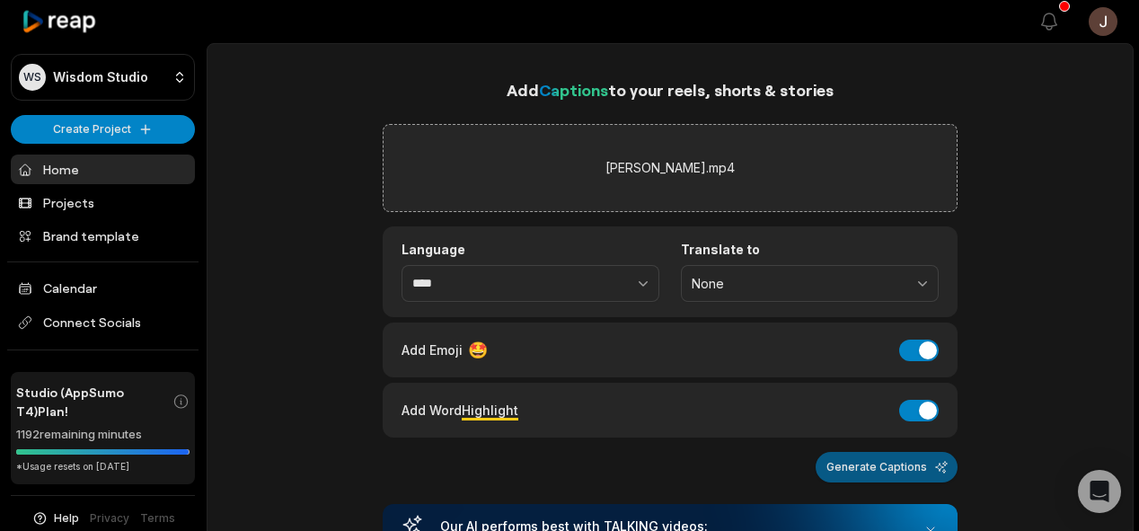
click at [878, 452] on button "Generate Captions" at bounding box center [887, 467] width 142 height 31
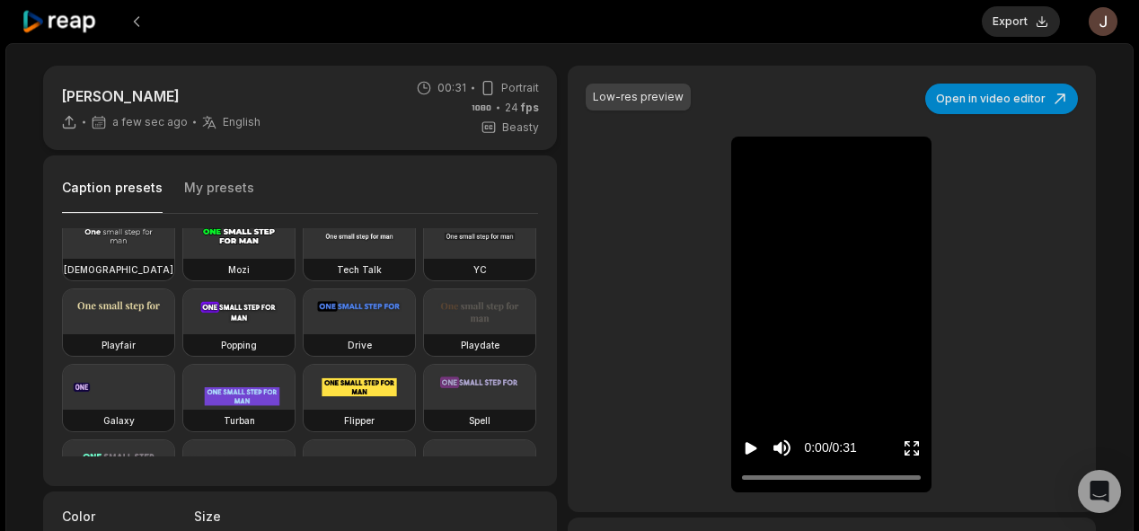
scroll to position [120, 0]
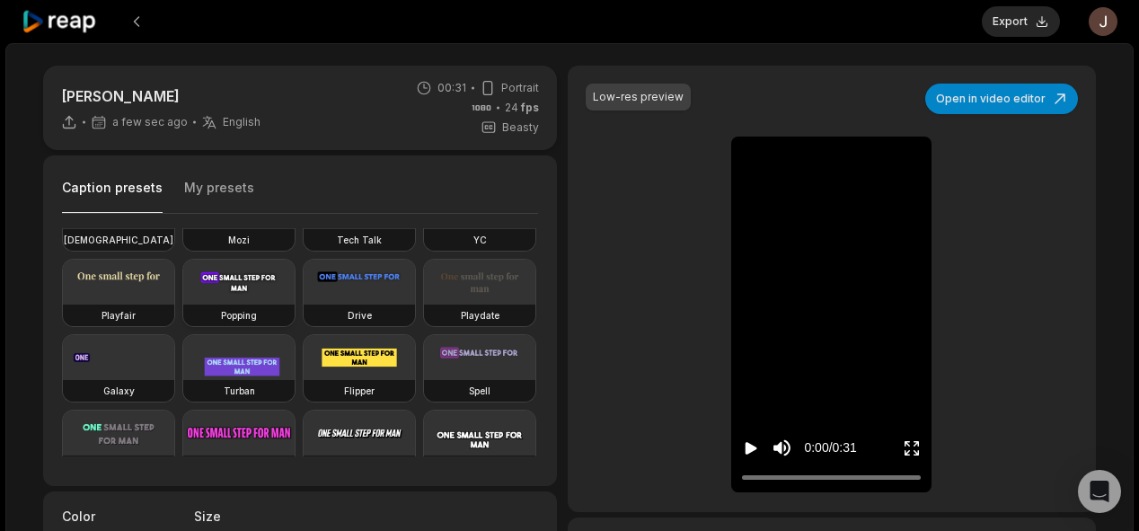
click at [221, 323] on h3 "Popping" at bounding box center [239, 315] width 36 height 14
type input "**"
click at [221, 323] on h3 "Popping" at bounding box center [239, 315] width 36 height 14
click at [1025, 8] on button "Export" at bounding box center [1021, 21] width 78 height 31
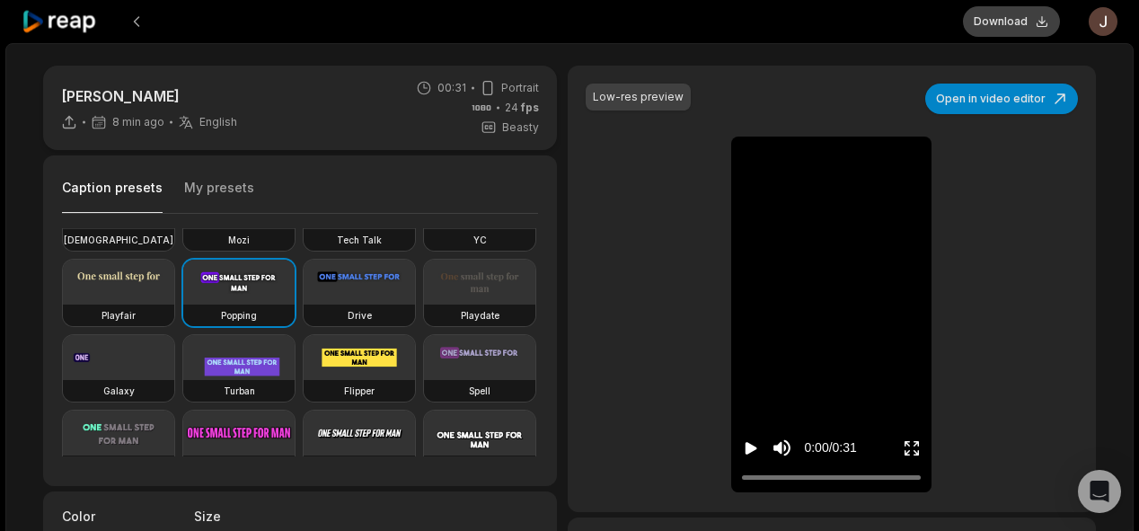
click at [988, 16] on button "Download" at bounding box center [1011, 21] width 97 height 31
click at [395, 25] on div at bounding box center [493, 21] width 942 height 43
click at [993, 21] on button "Download" at bounding box center [1011, 21] width 97 height 31
click at [140, 22] on button at bounding box center [136, 21] width 32 height 32
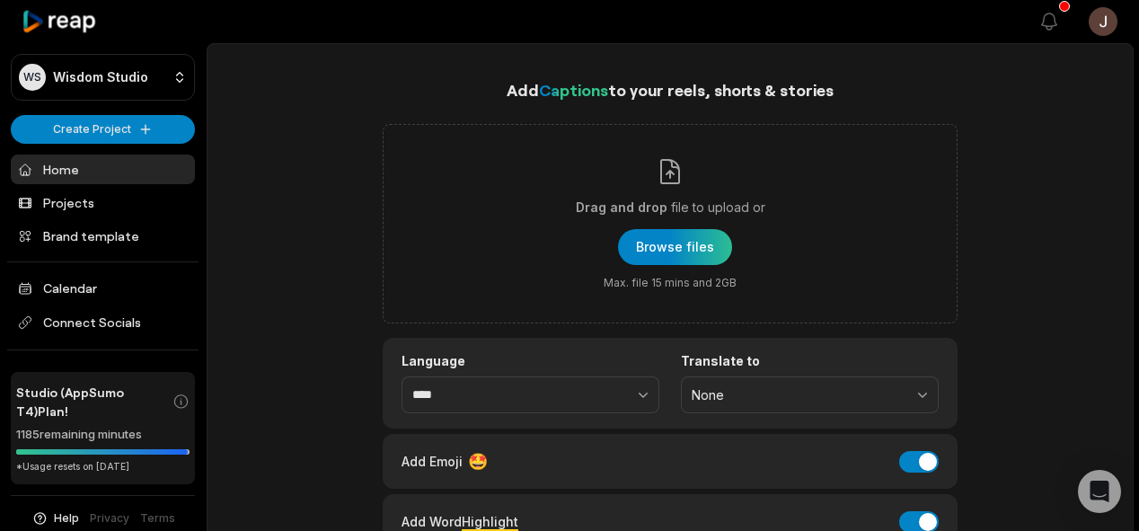
click at [722, 36] on div at bounding box center [622, 21] width 789 height 41
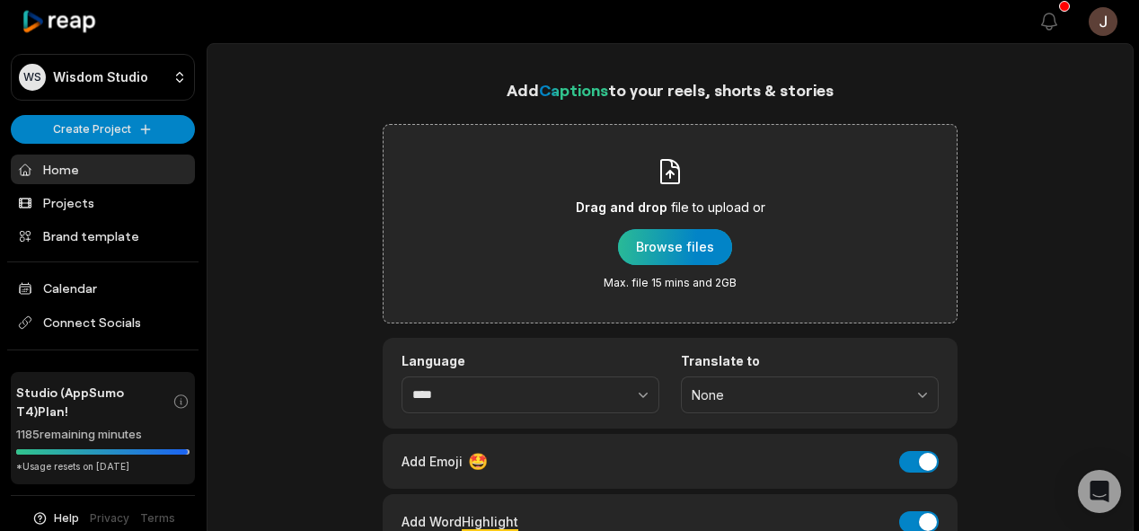
click at [699, 242] on div "button" at bounding box center [675, 247] width 114 height 36
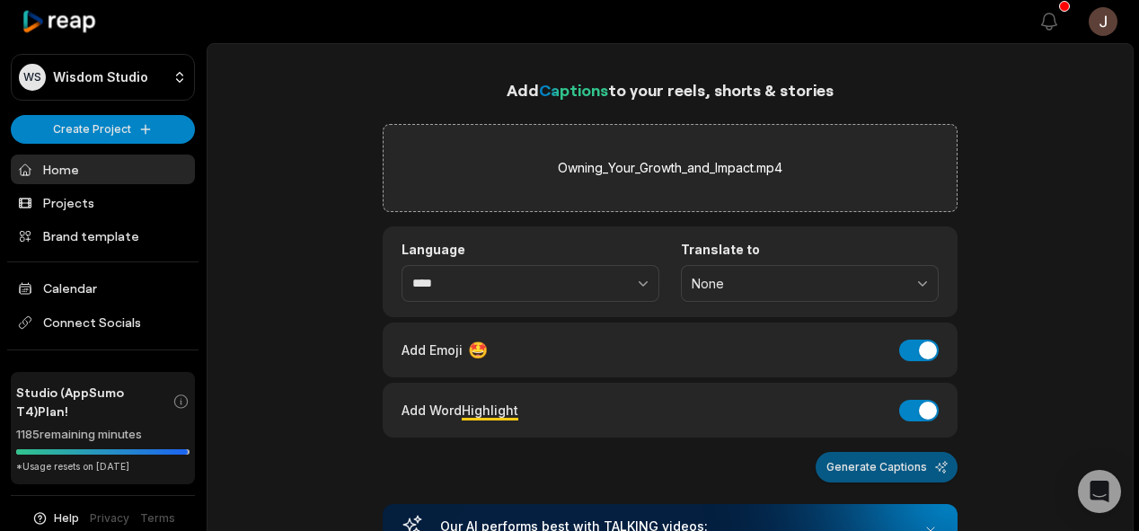
click at [886, 457] on button "Generate Captions" at bounding box center [887, 467] width 142 height 31
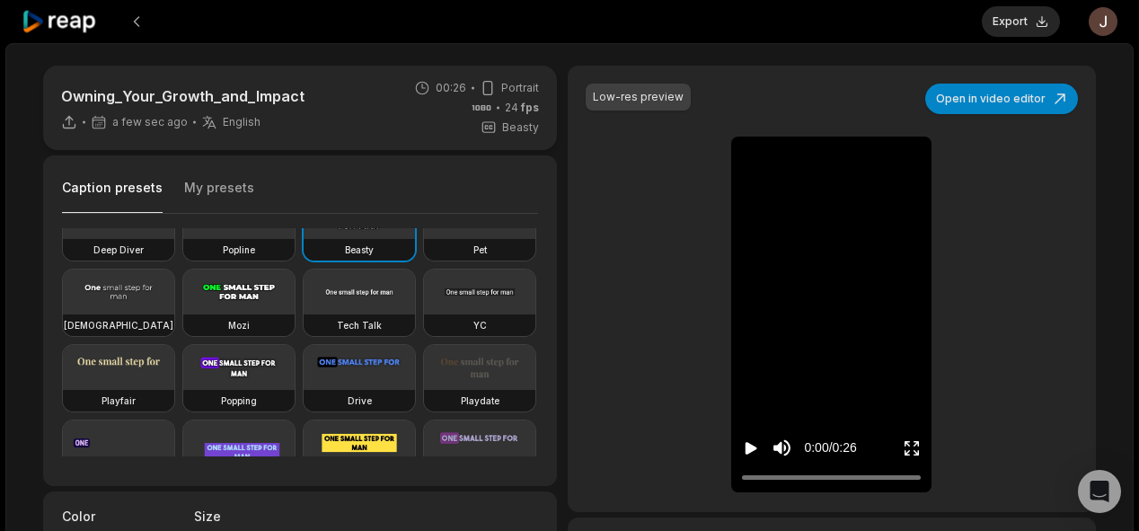
scroll to position [42, 0]
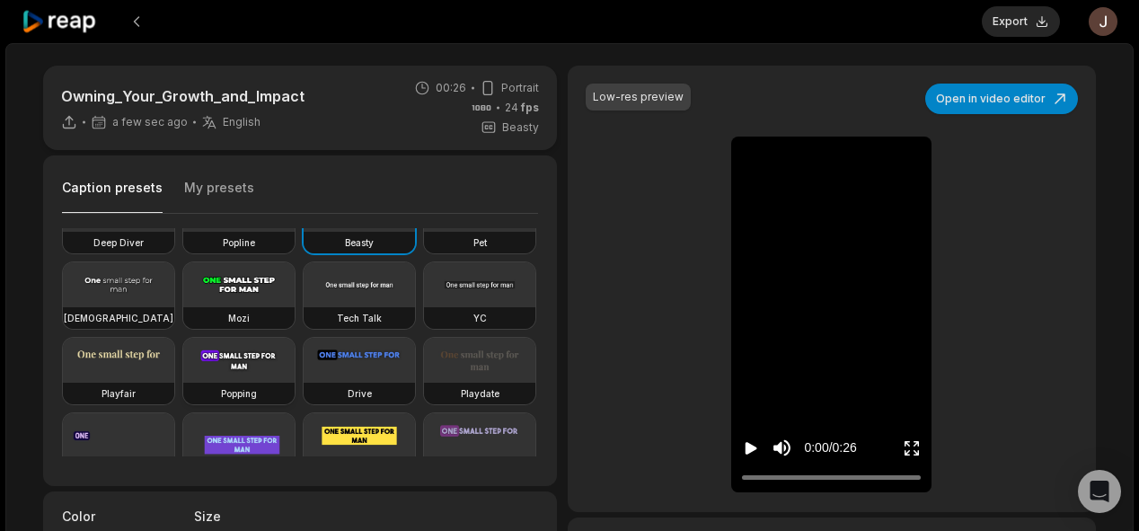
click at [183, 383] on video at bounding box center [238, 360] width 111 height 45
type input "**"
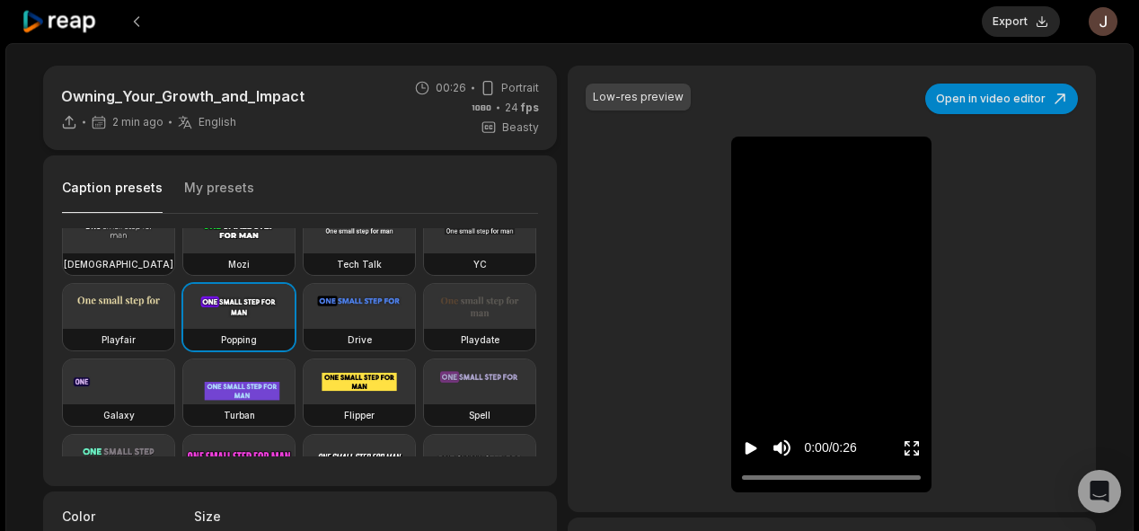
scroll to position [104, 0]
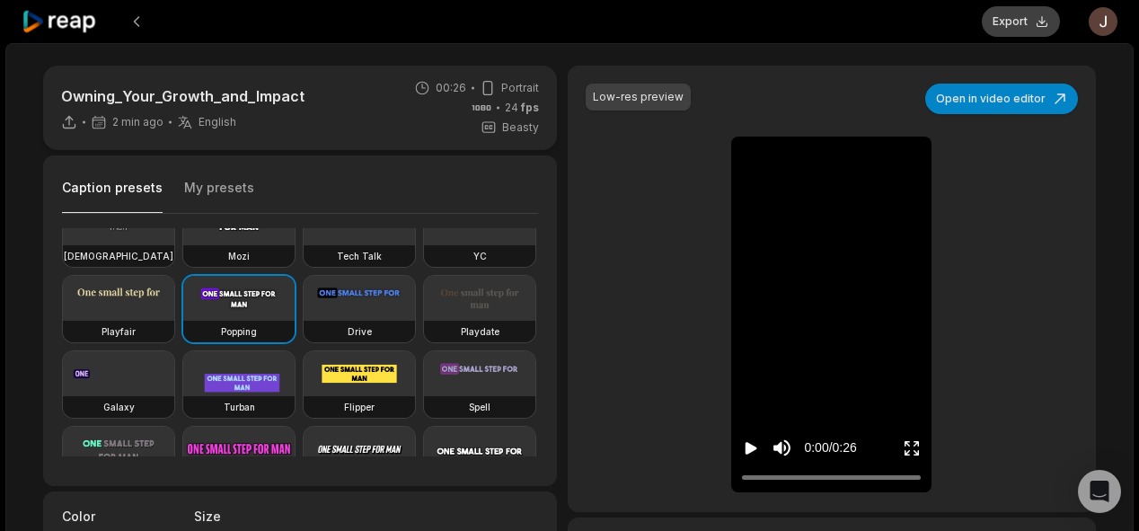
click at [1025, 19] on button "Export" at bounding box center [1021, 21] width 78 height 31
click at [1022, 20] on button "Download" at bounding box center [1011, 21] width 97 height 31
click at [137, 18] on button at bounding box center [136, 21] width 32 height 32
